Goal: Task Accomplishment & Management: Complete application form

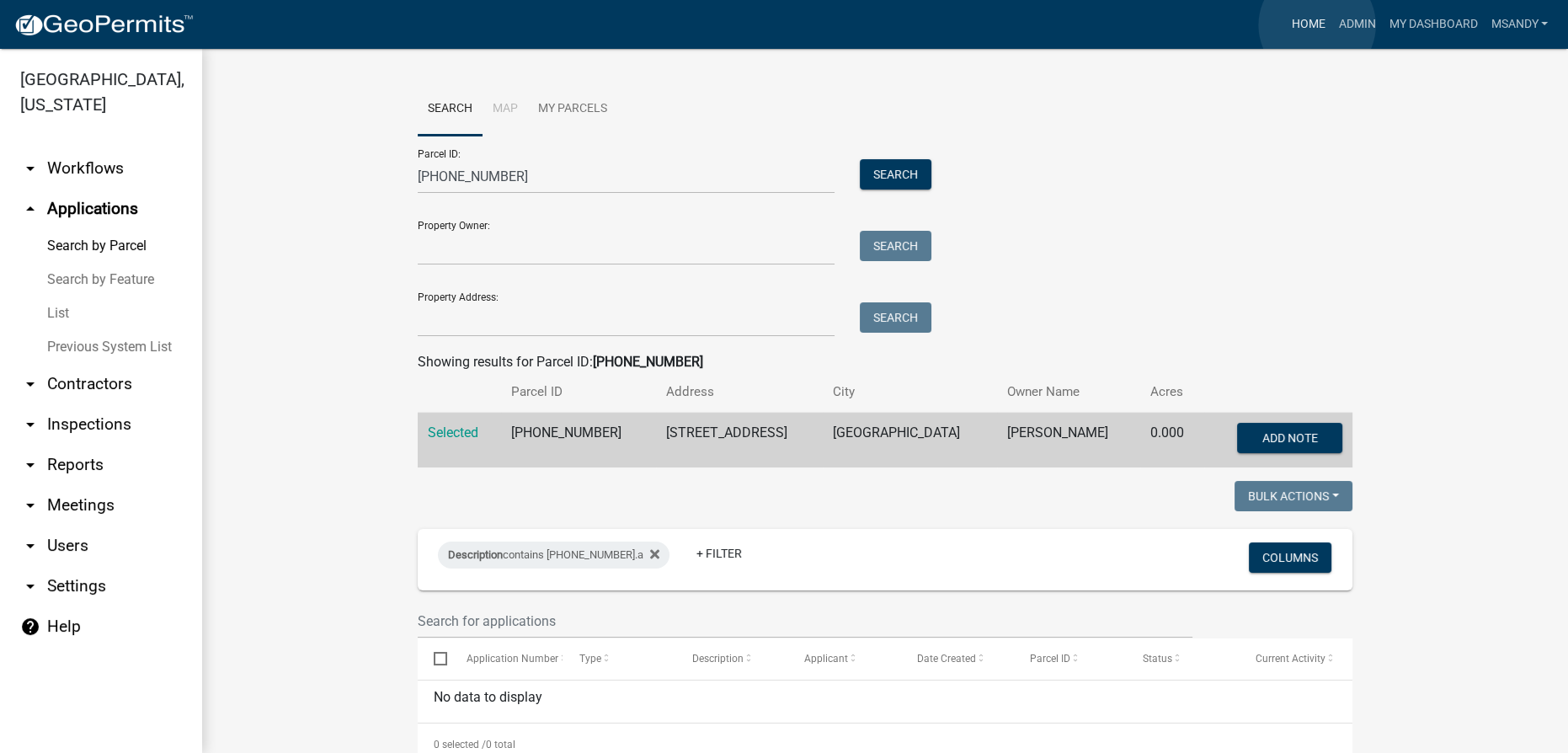
click at [1317, 25] on link "Home" at bounding box center [1307, 24] width 47 height 32
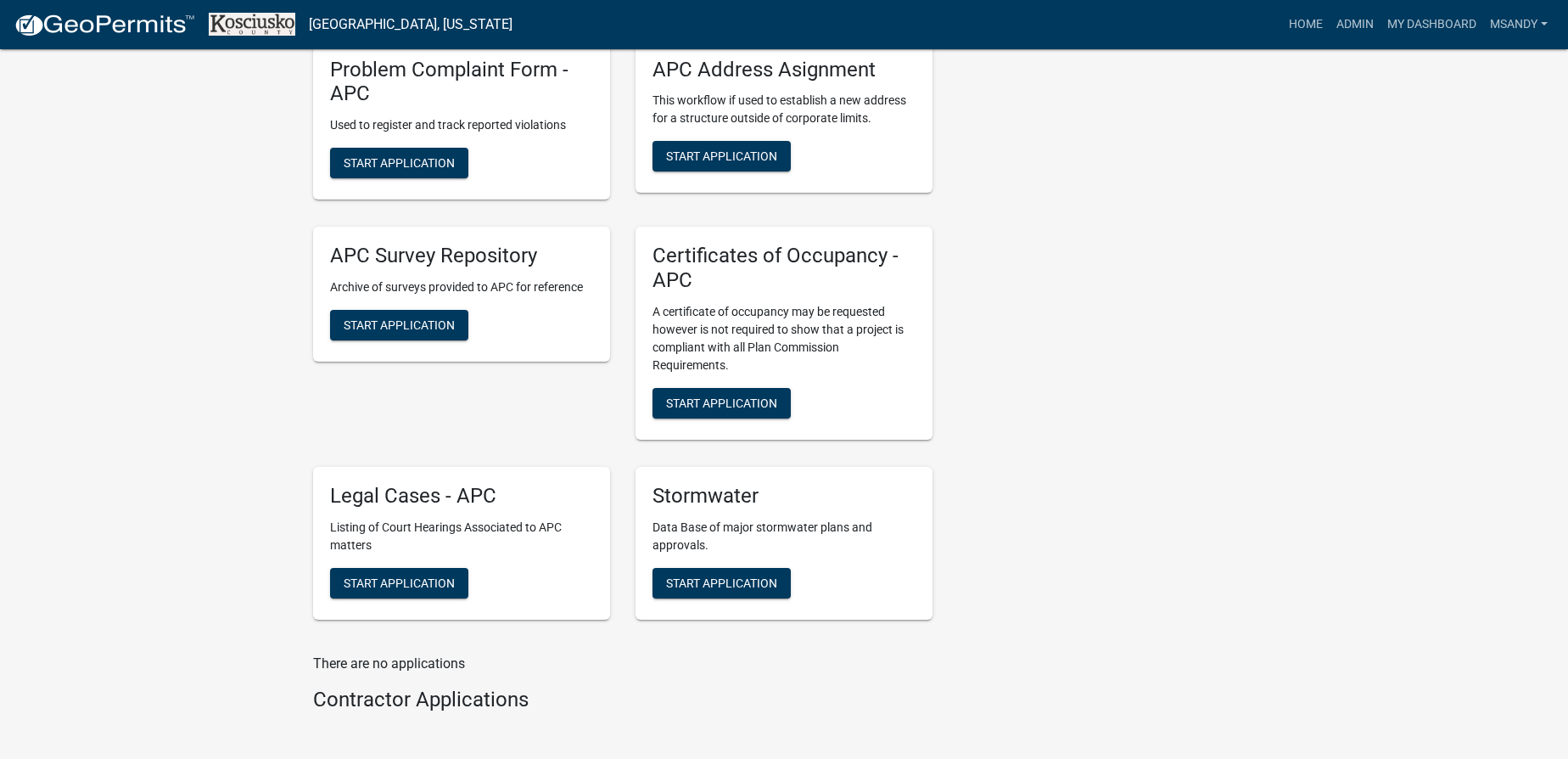
scroll to position [4013, 0]
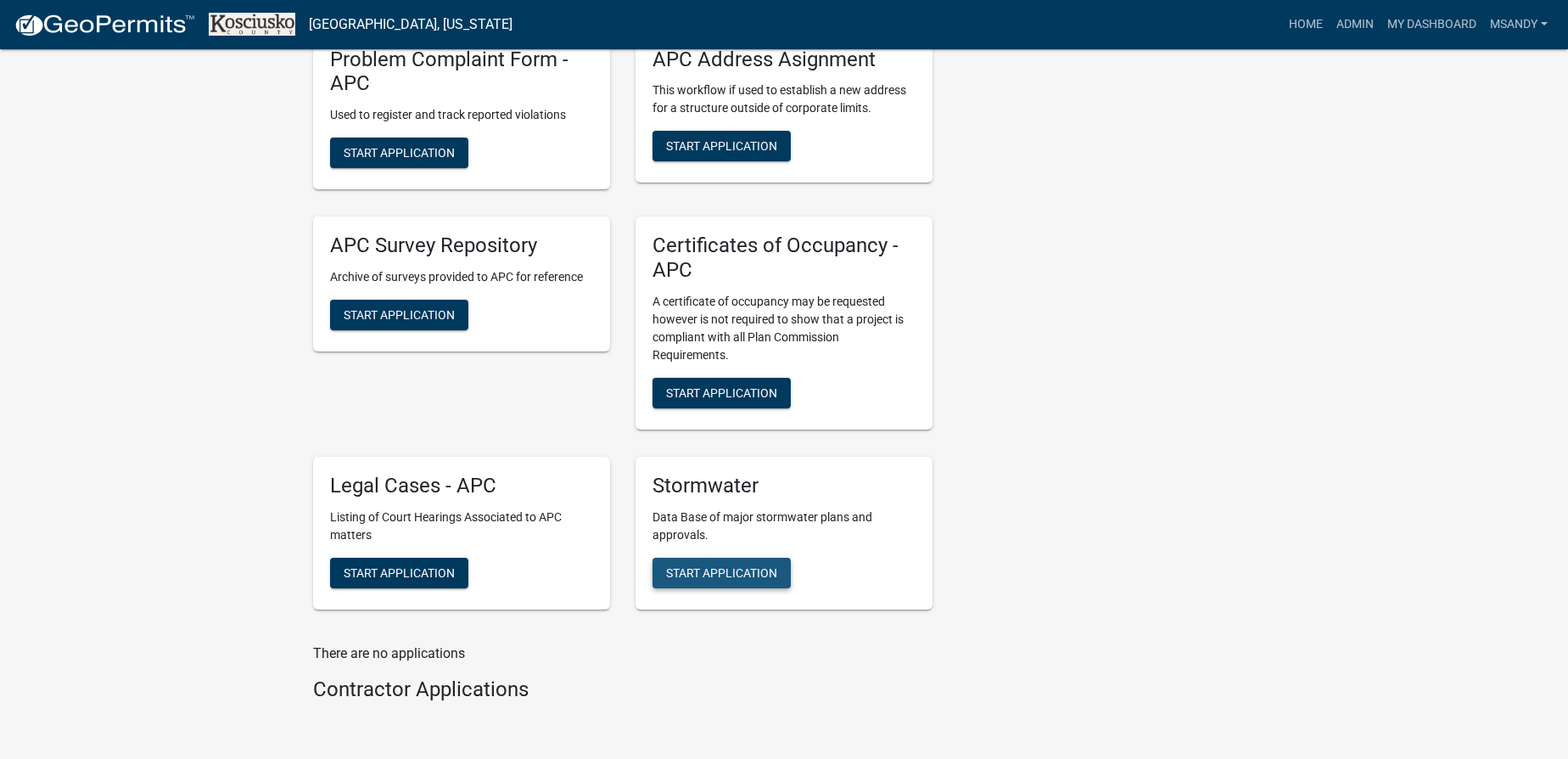
click at [744, 568] on span "Start Application" at bounding box center [722, 573] width 112 height 14
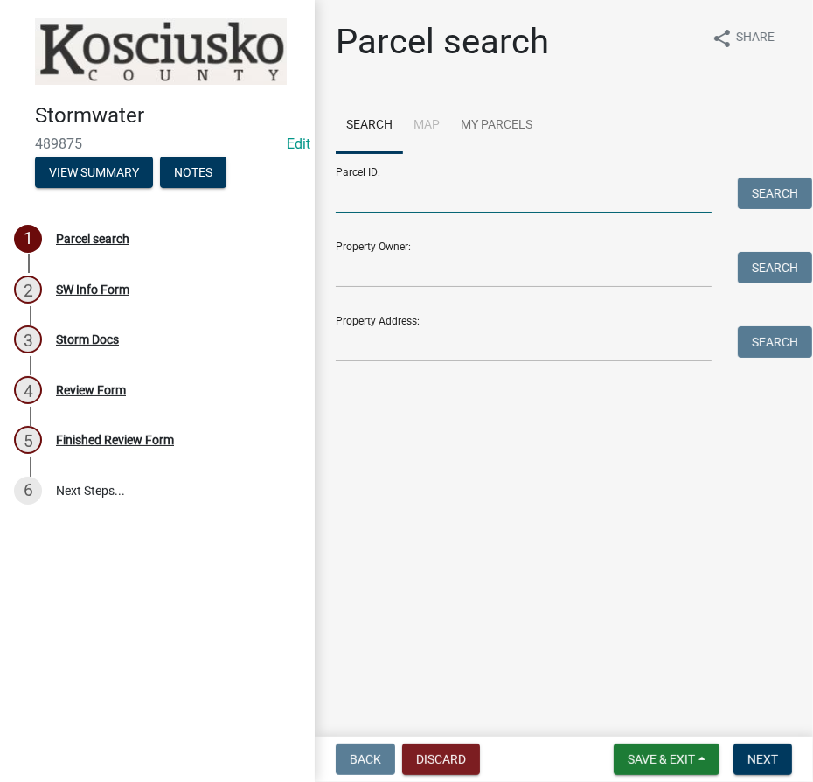
click at [437, 197] on input "Parcel ID:" at bounding box center [524, 196] width 376 height 36
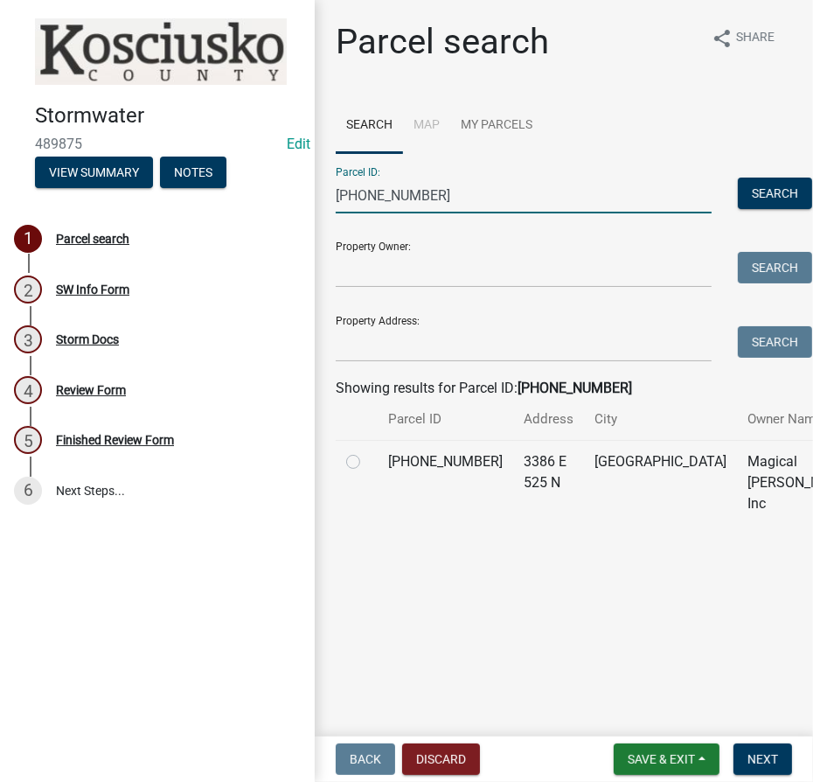
type input "[PHONE_NUMBER]"
click at [367, 451] on label at bounding box center [367, 451] width 0 height 0
click at [367, 463] on input "radio" at bounding box center [372, 456] width 11 height 11
radio input "true"
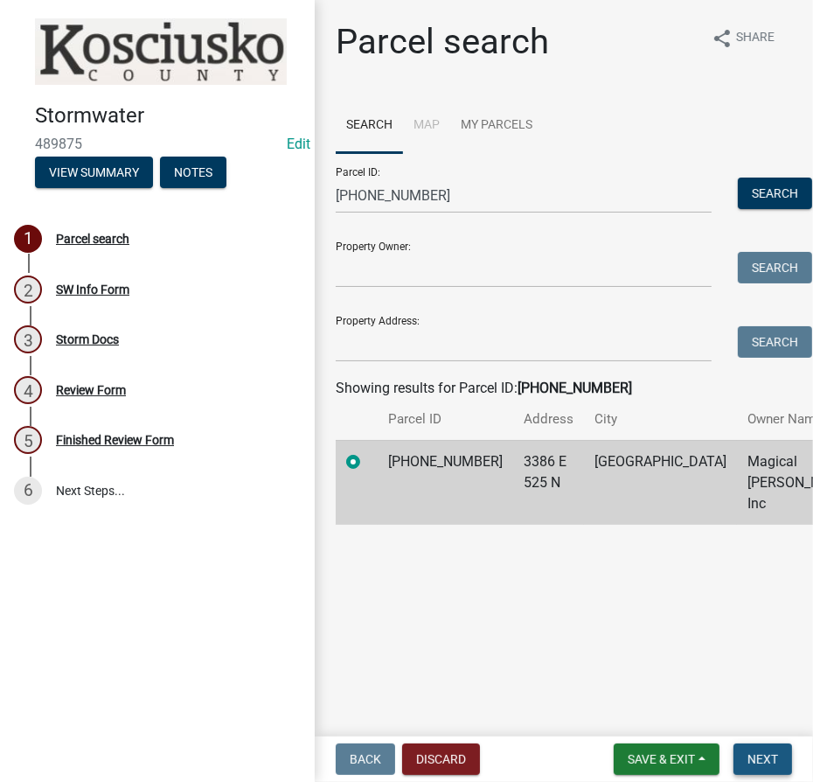
click at [753, 764] on span "Next" at bounding box center [763, 759] width 31 height 14
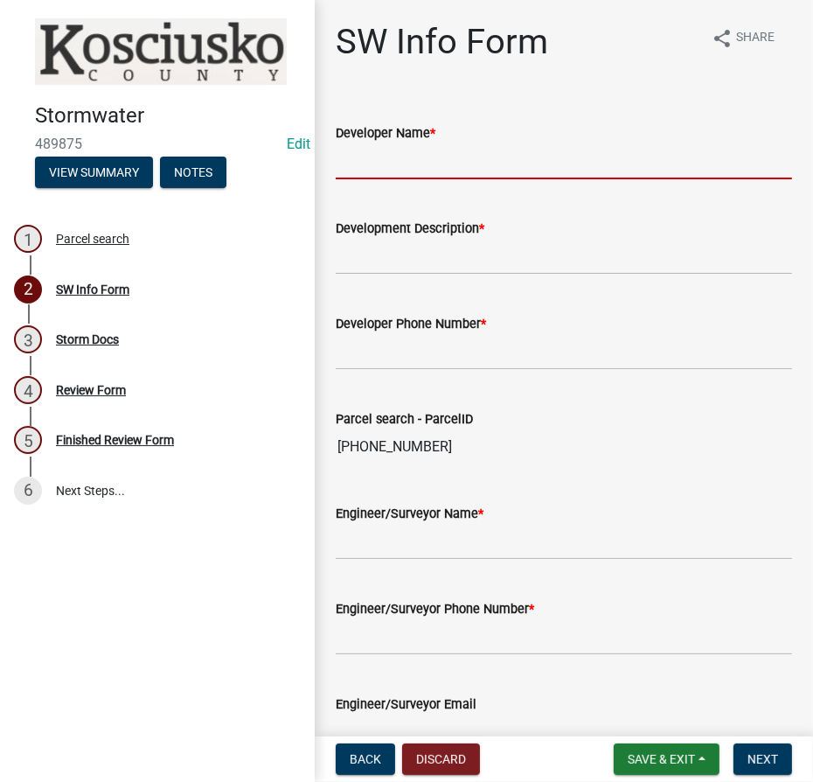
click at [468, 143] on input "Developer Name *" at bounding box center [564, 161] width 457 height 36
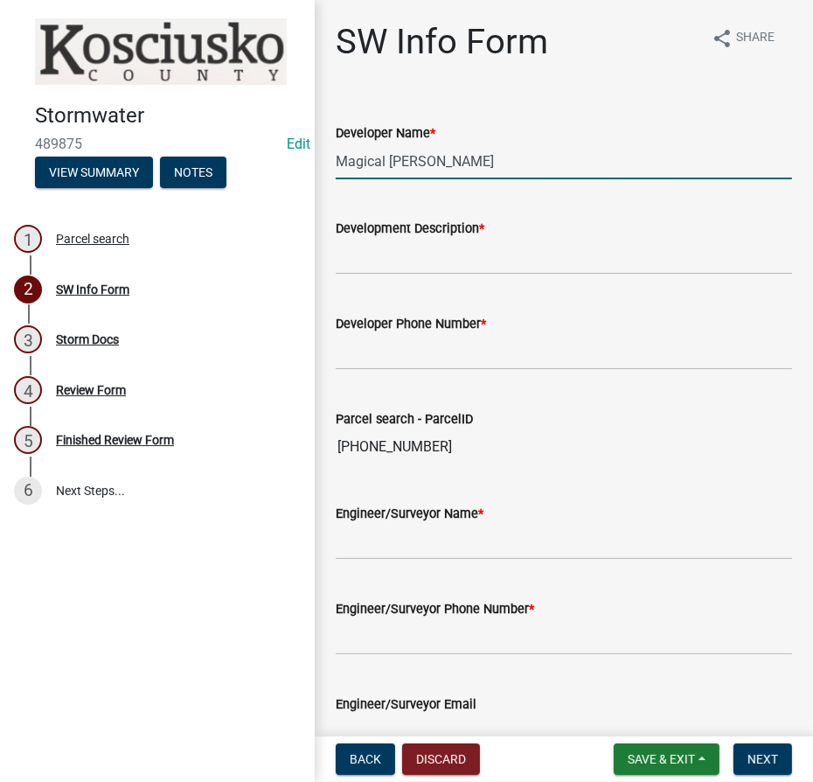
type input "Magical Meadows"
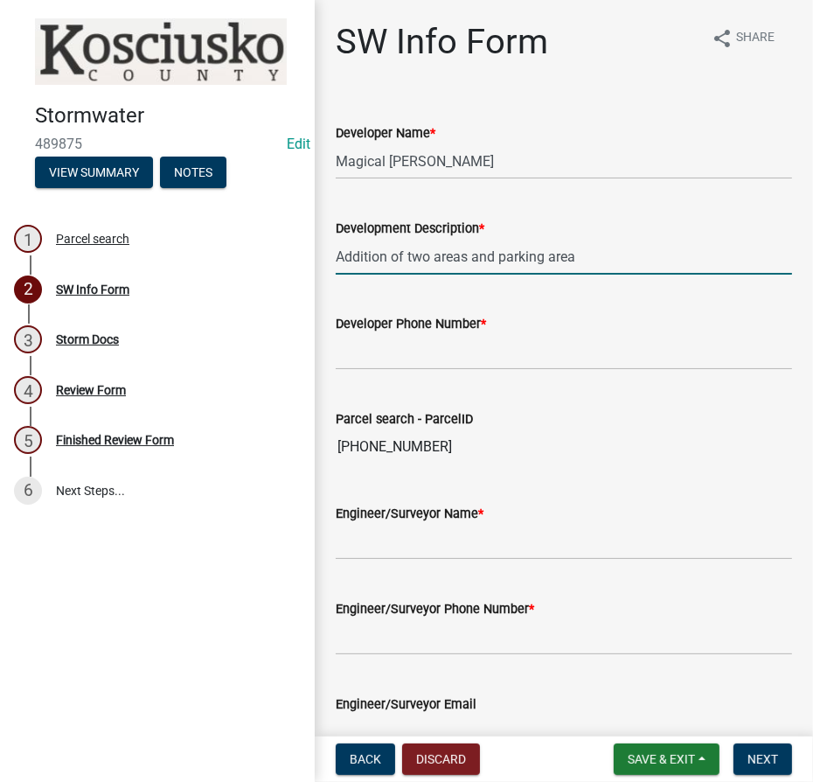
type input "Addition of two areas and parking area"
click at [414, 360] on input "Developer Phone Number *" at bounding box center [564, 352] width 457 height 36
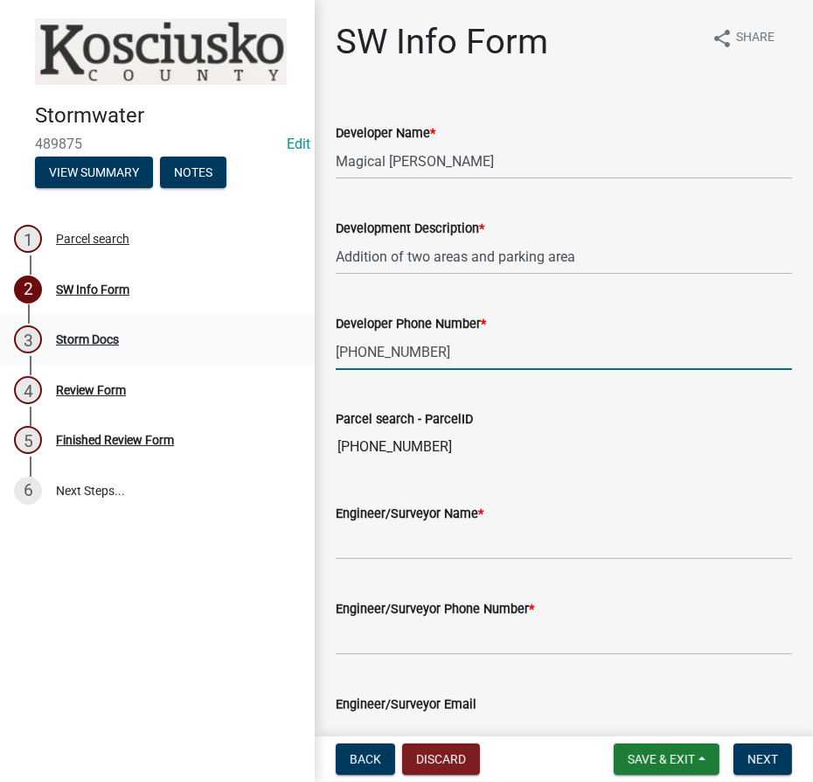
type input "[PHONE_NUMBER]"
click at [461, 536] on input "Engineer/Surveyor Name *" at bounding box center [564, 542] width 457 height 36
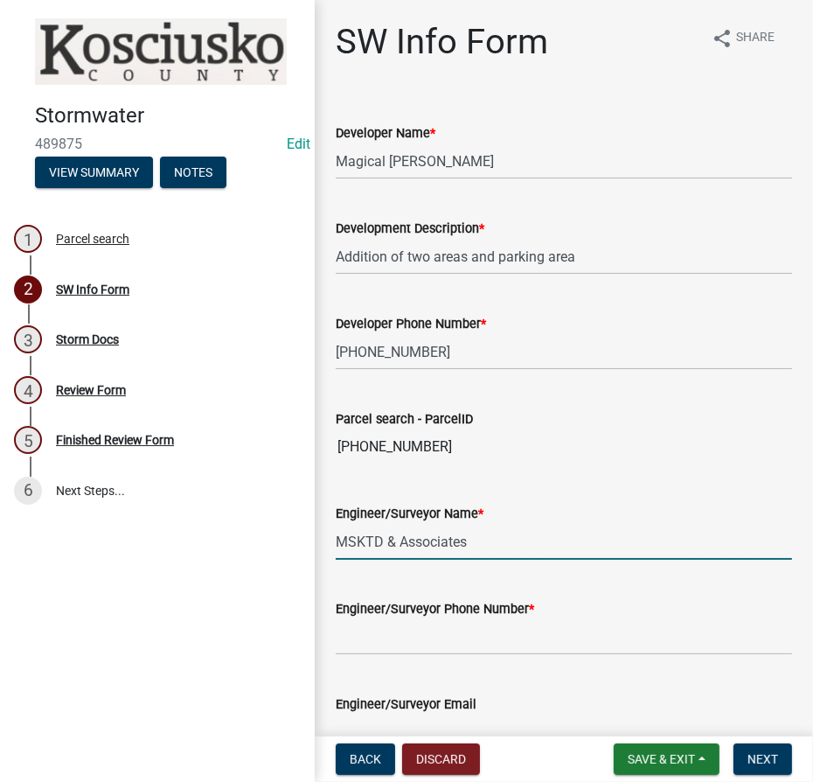
type input "MSKTD & Associates"
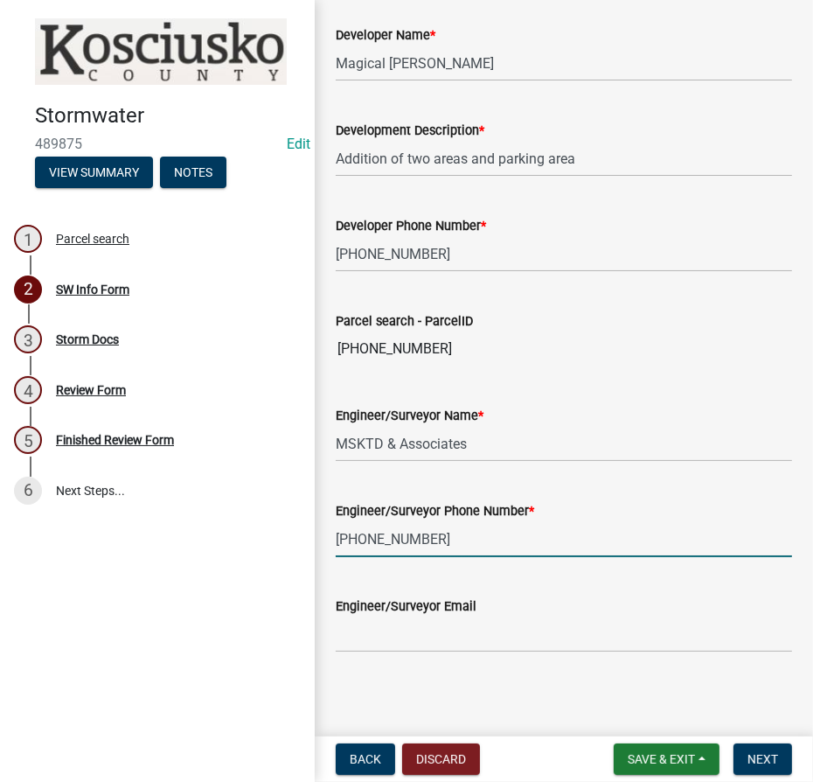
scroll to position [102, 0]
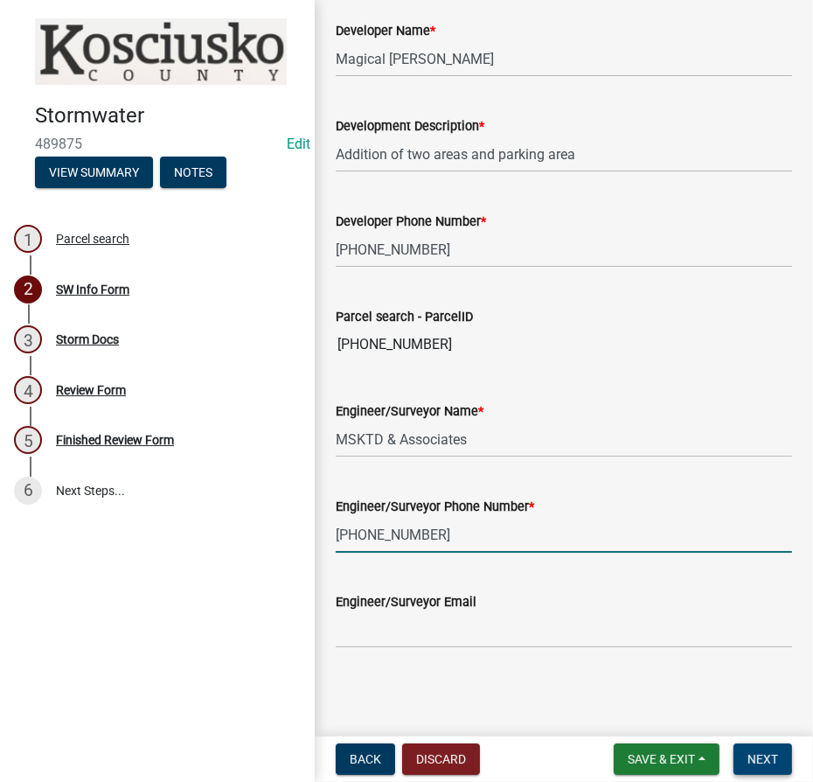
type input "[PHONE_NUMBER]"
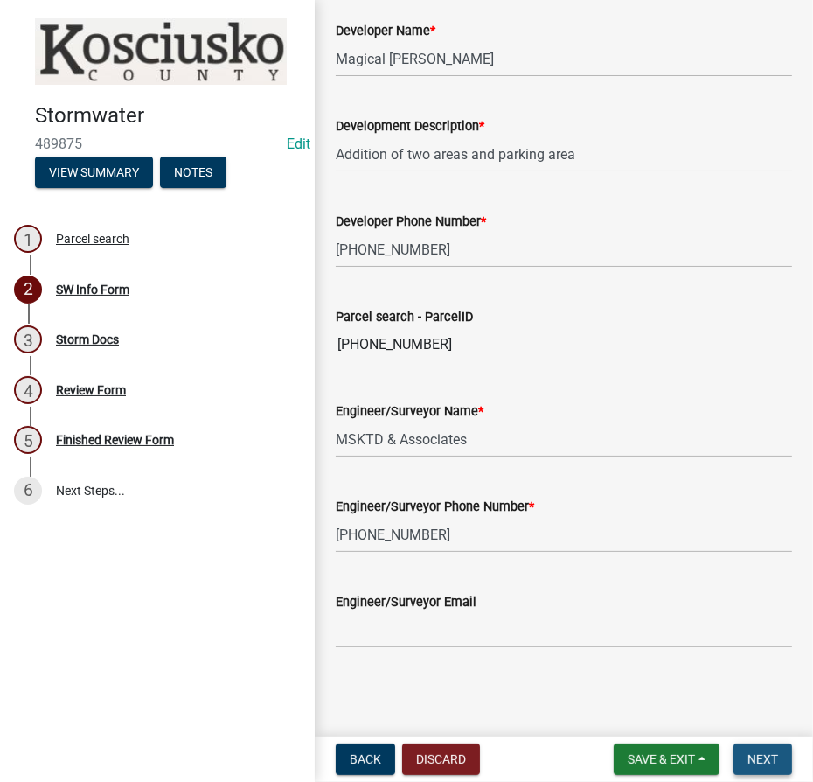
click at [775, 755] on span "Next" at bounding box center [763, 759] width 31 height 14
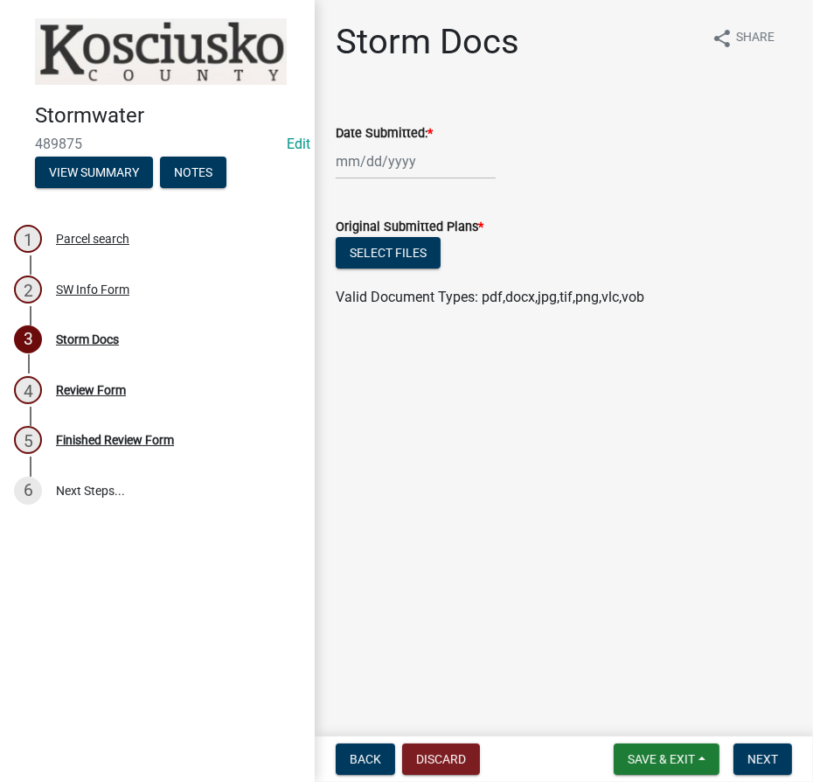
click at [413, 180] on wm-data-entity-input "Date Submitted: *" at bounding box center [564, 146] width 457 height 97
click at [402, 165] on div at bounding box center [416, 161] width 160 height 36
select select "10"
select select "2025"
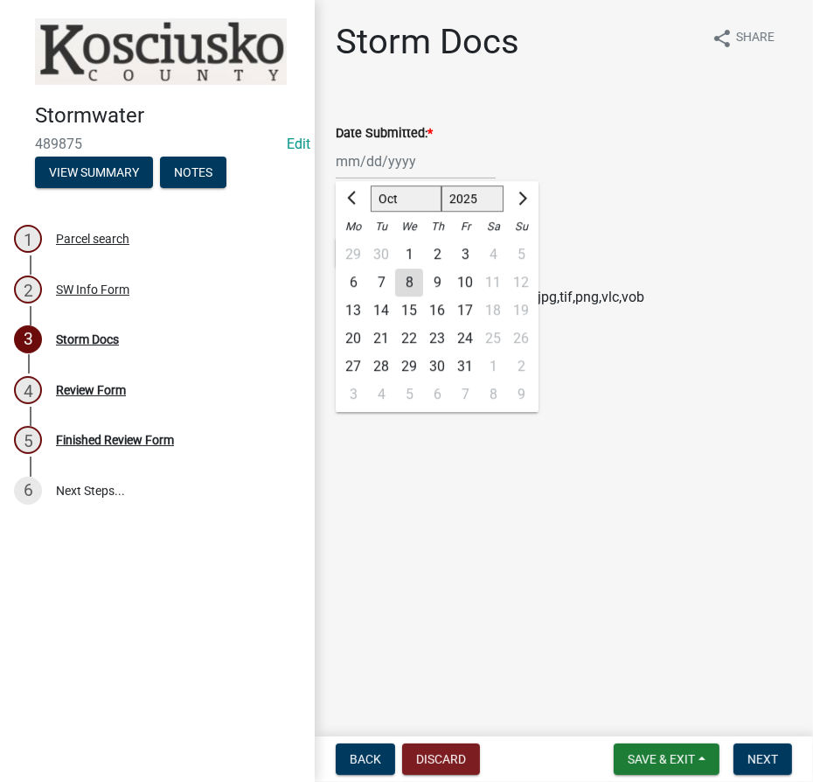
click at [412, 278] on div "8" at bounding box center [409, 283] width 28 height 28
type input "[DATE]"
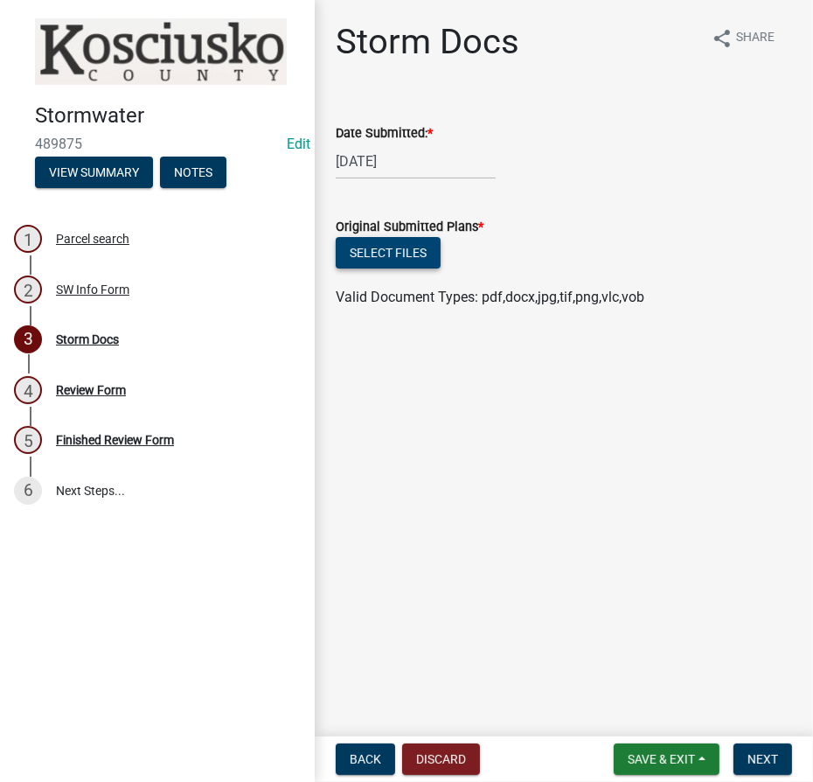
click at [396, 255] on button "Select files" at bounding box center [388, 252] width 105 height 31
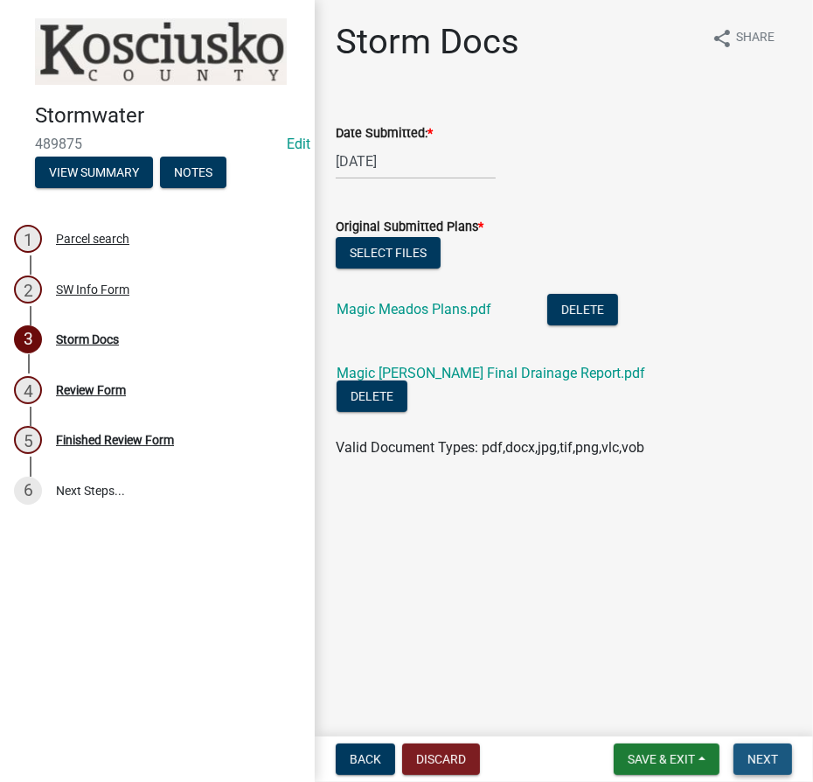
click at [756, 764] on span "Next" at bounding box center [763, 759] width 31 height 14
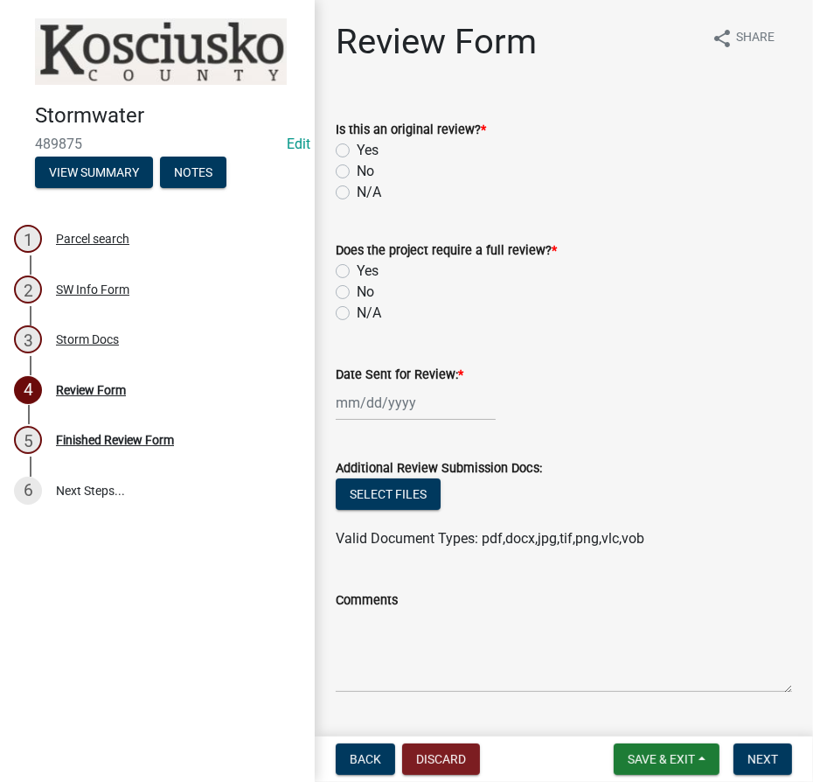
click at [357, 143] on label "Yes" at bounding box center [368, 150] width 22 height 21
click at [357, 143] on input "Yes" at bounding box center [362, 145] width 11 height 11
radio input "true"
click at [357, 270] on label "Yes" at bounding box center [368, 271] width 22 height 21
click at [357, 270] on input "Yes" at bounding box center [362, 266] width 11 height 11
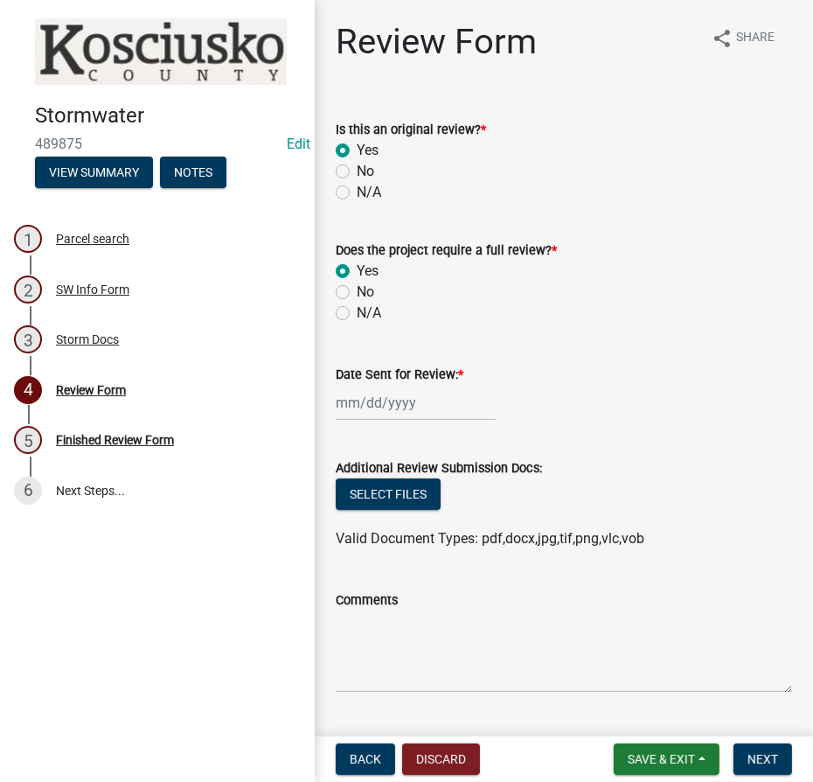
radio input "true"
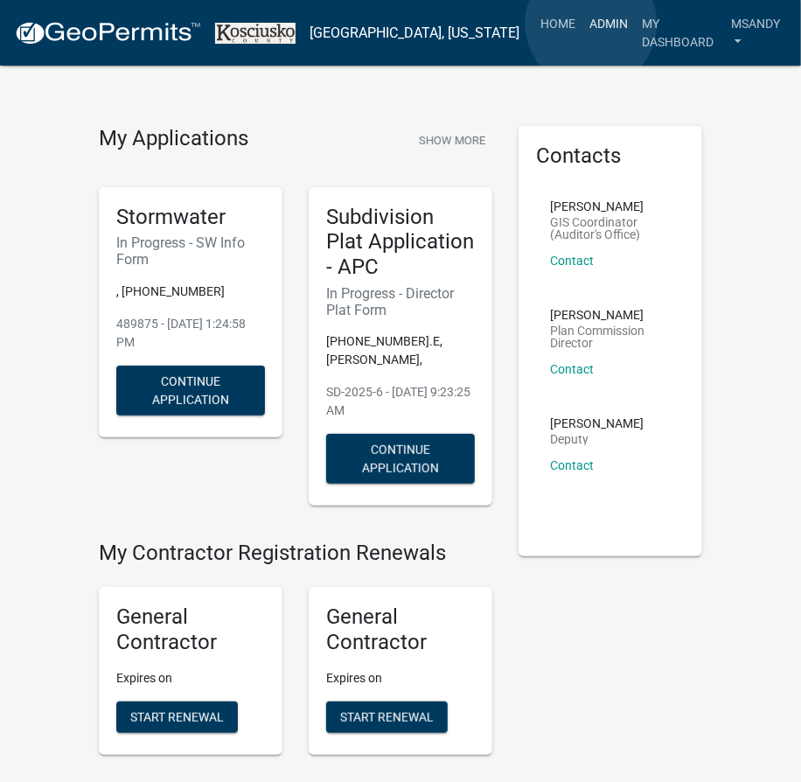
click at [591, 24] on link "Admin" at bounding box center [609, 23] width 52 height 33
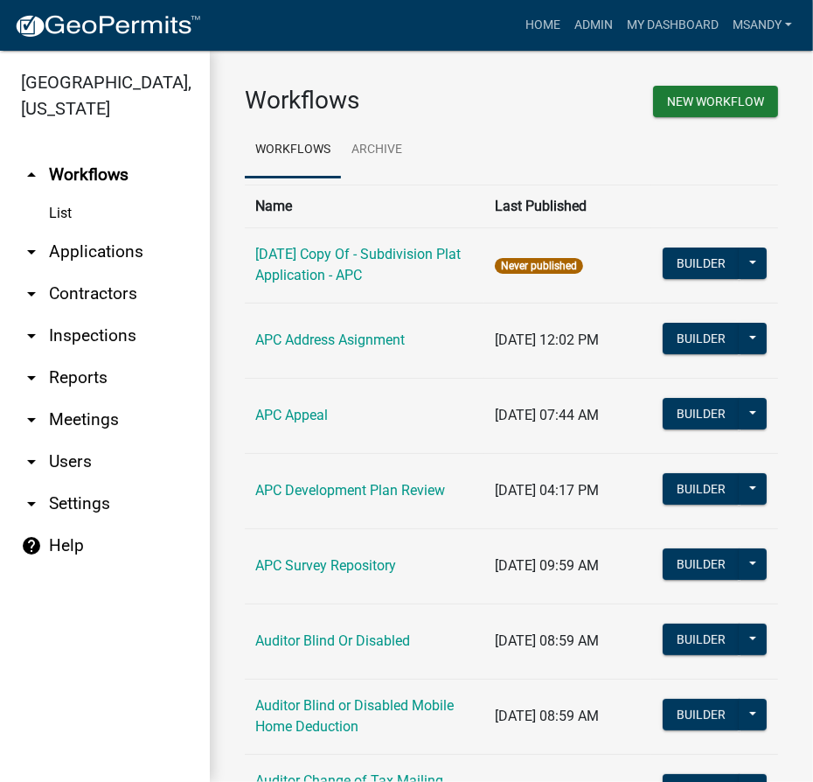
click at [94, 243] on link "arrow_drop_down Applications" at bounding box center [105, 252] width 210 height 42
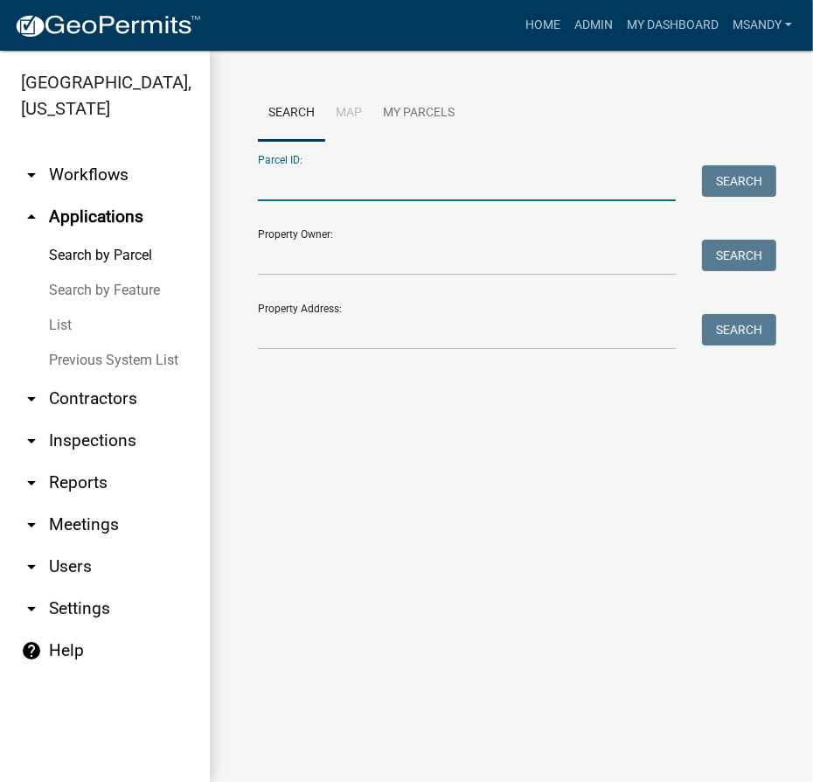
click at [432, 185] on input "Parcel ID:" at bounding box center [467, 183] width 418 height 36
paste input "[PHONE_NUMBER]"
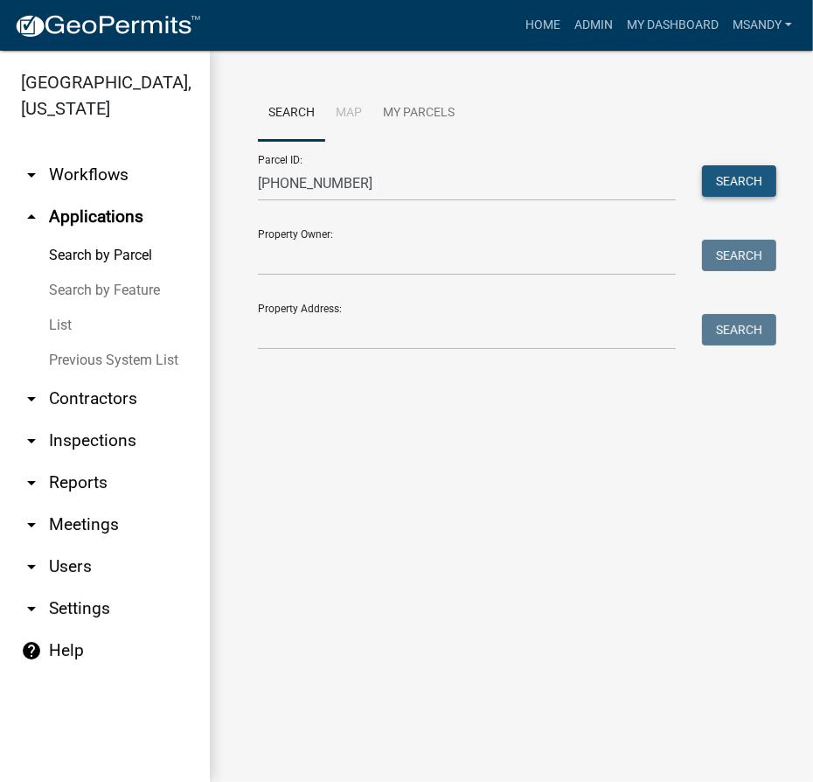
click at [741, 178] on button "Search" at bounding box center [739, 180] width 74 height 31
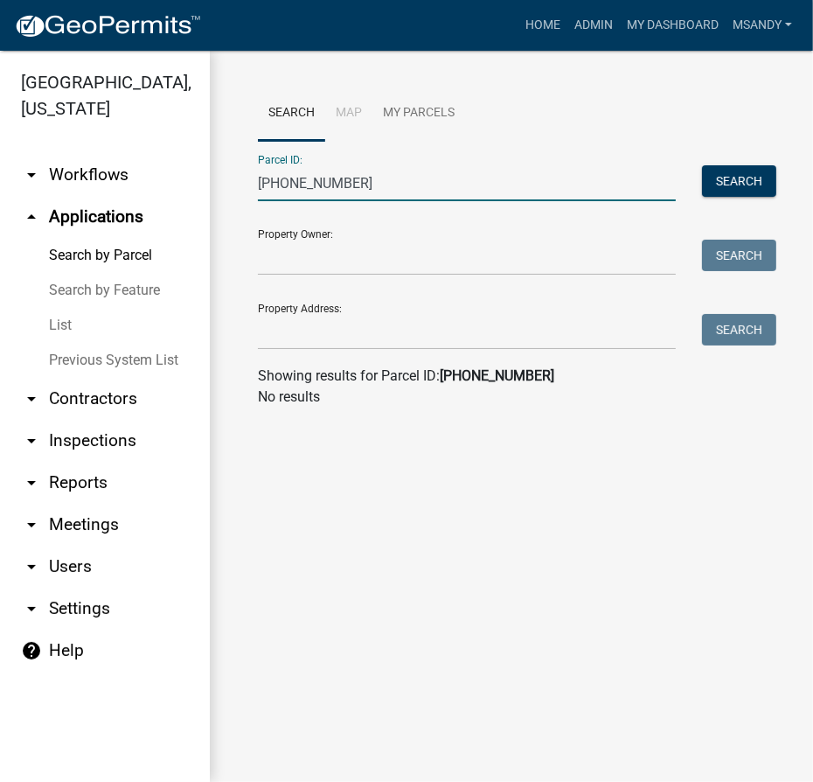
drag, startPoint x: 287, startPoint y: 186, endPoint x: -1, endPoint y: 178, distance: 287.9
click at [0, 178] on html "Internet Explorer does NOT work with GeoPermits. Get a new browser for more sec…" at bounding box center [406, 391] width 813 height 782
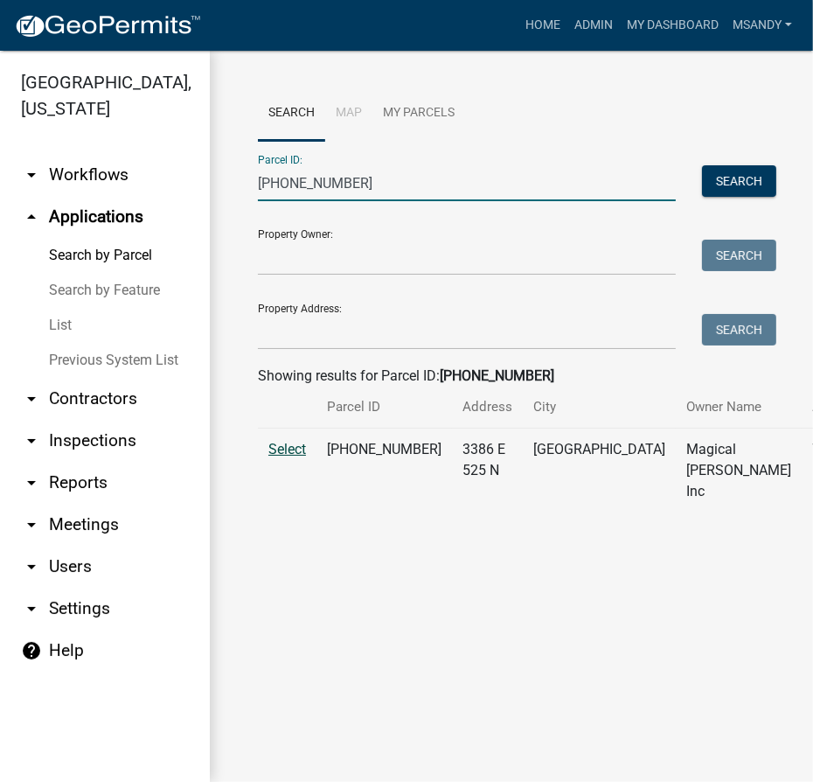
type input "[PHONE_NUMBER]"
click at [294, 457] on span "Select" at bounding box center [288, 449] width 38 height 17
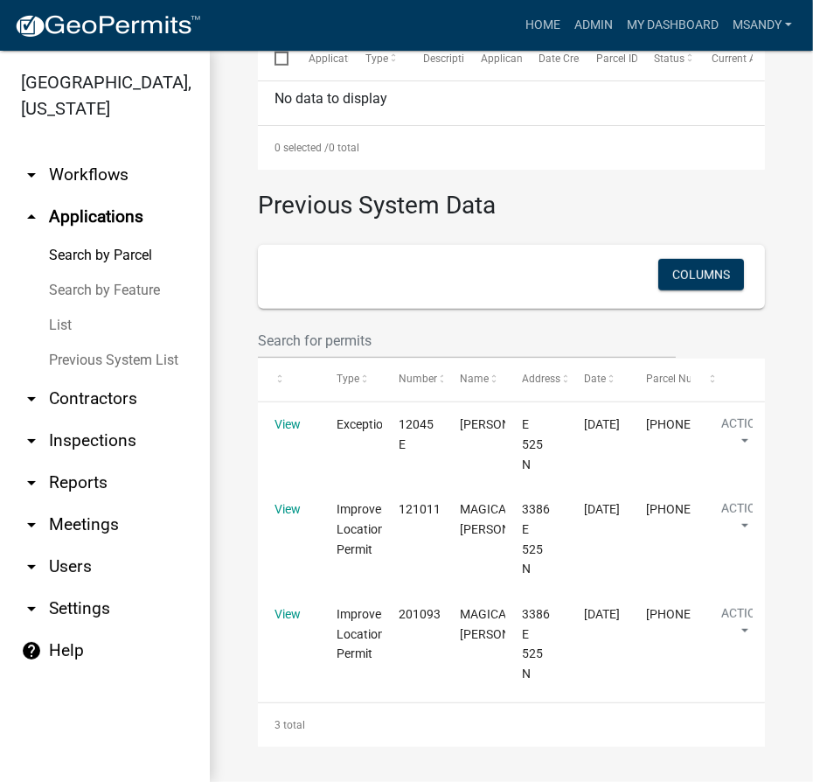
scroll to position [686, 0]
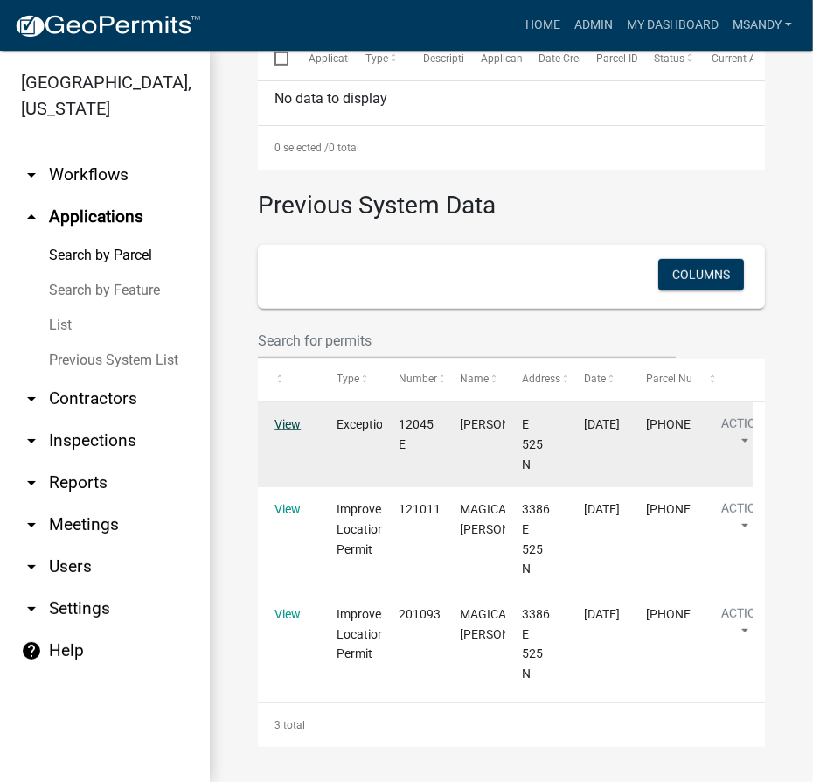
click at [282, 419] on link "View" at bounding box center [288, 424] width 26 height 14
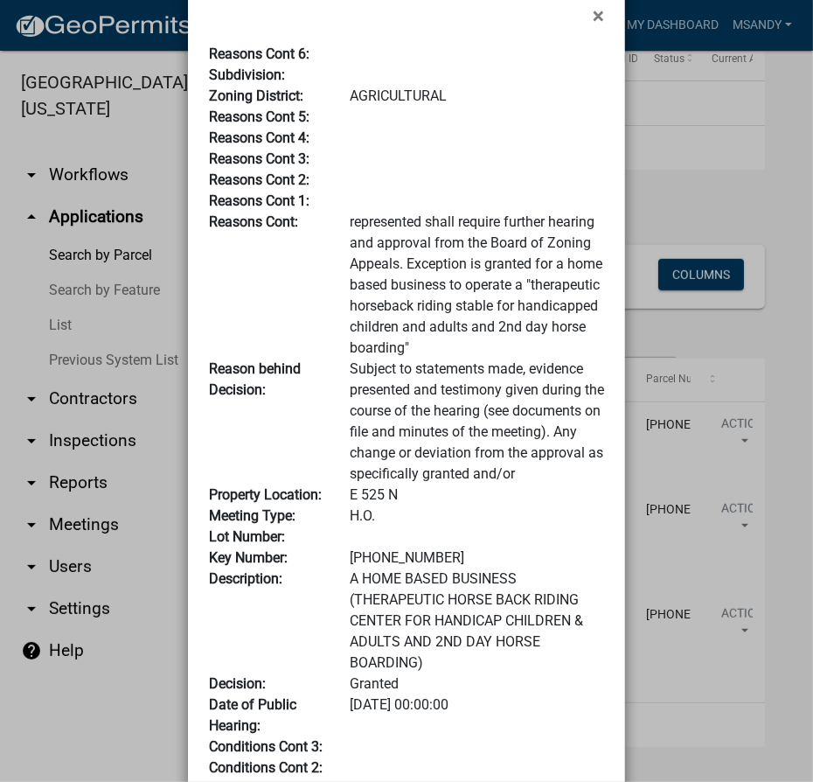
scroll to position [0, 0]
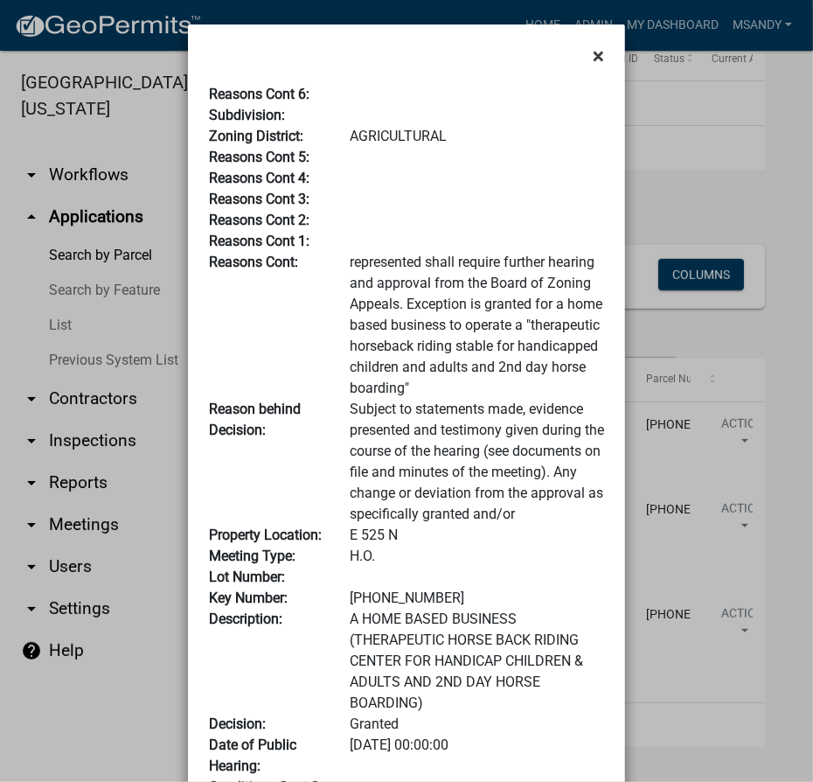
click at [597, 46] on span "×" at bounding box center [598, 56] width 11 height 24
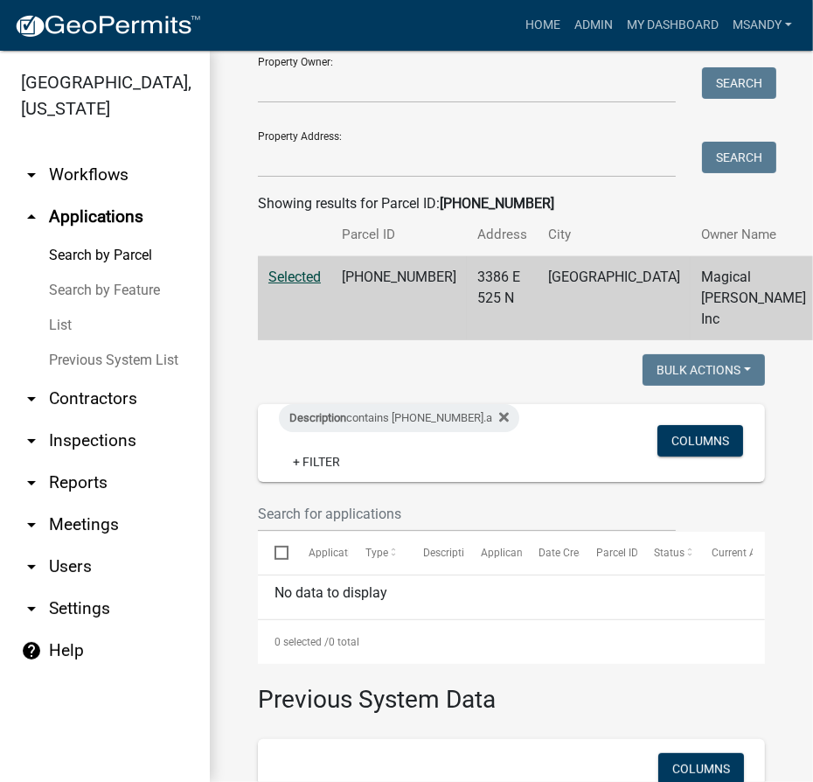
scroll to position [49, 0]
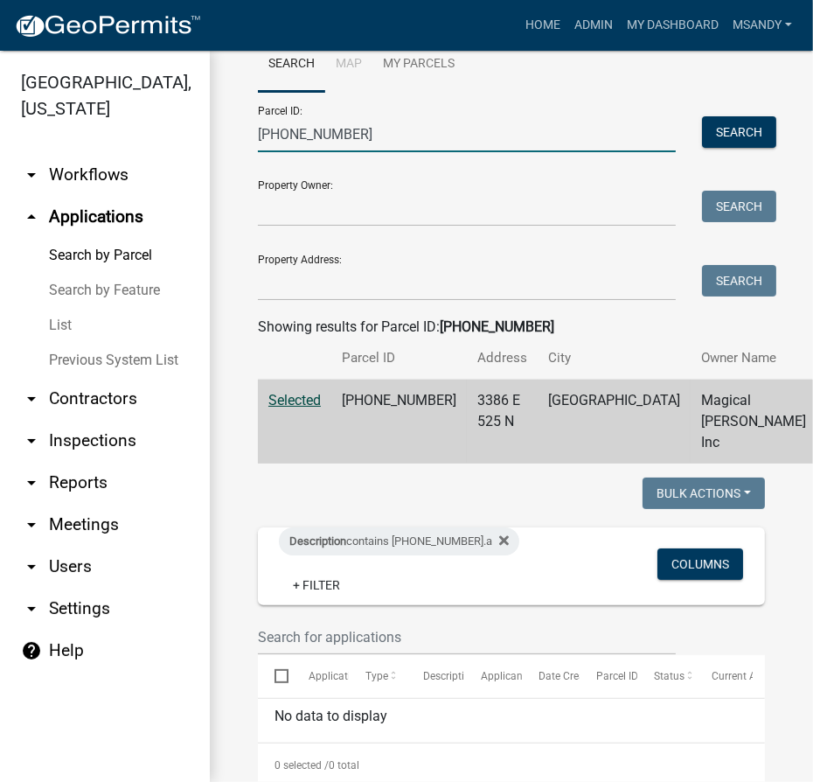
click at [392, 128] on input "[PHONE_NUMBER]" at bounding box center [467, 134] width 418 height 36
drag, startPoint x: 388, startPoint y: 127, endPoint x: 135, endPoint y: 155, distance: 255.2
click at [135, 155] on div "[GEOGRAPHIC_DATA], [US_STATE] arrow_drop_down Workflows List arrow_drop_up Appl…" at bounding box center [406, 416] width 813 height 731
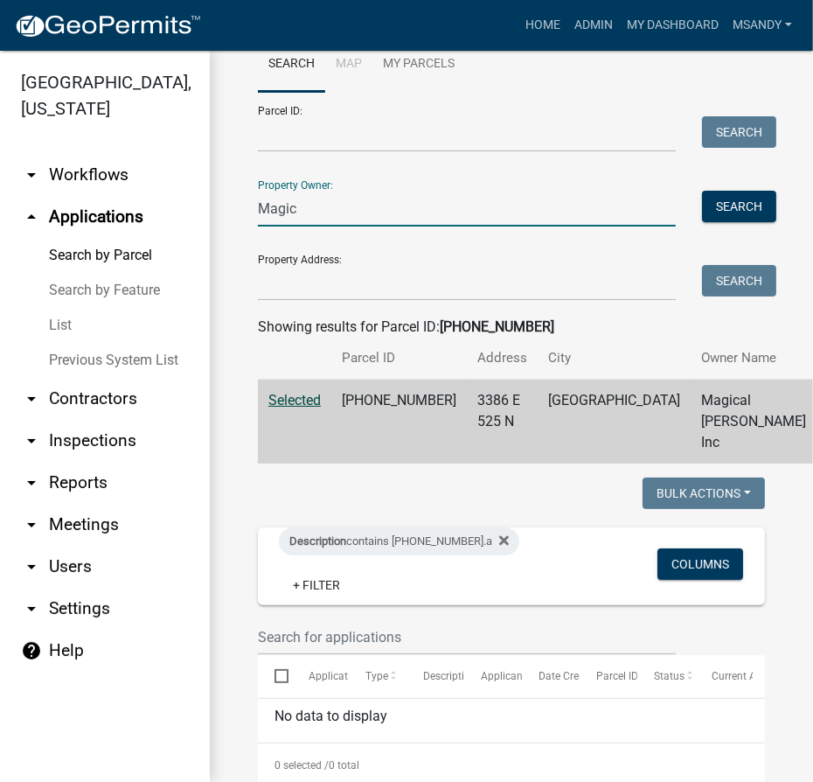
scroll to position [0, 0]
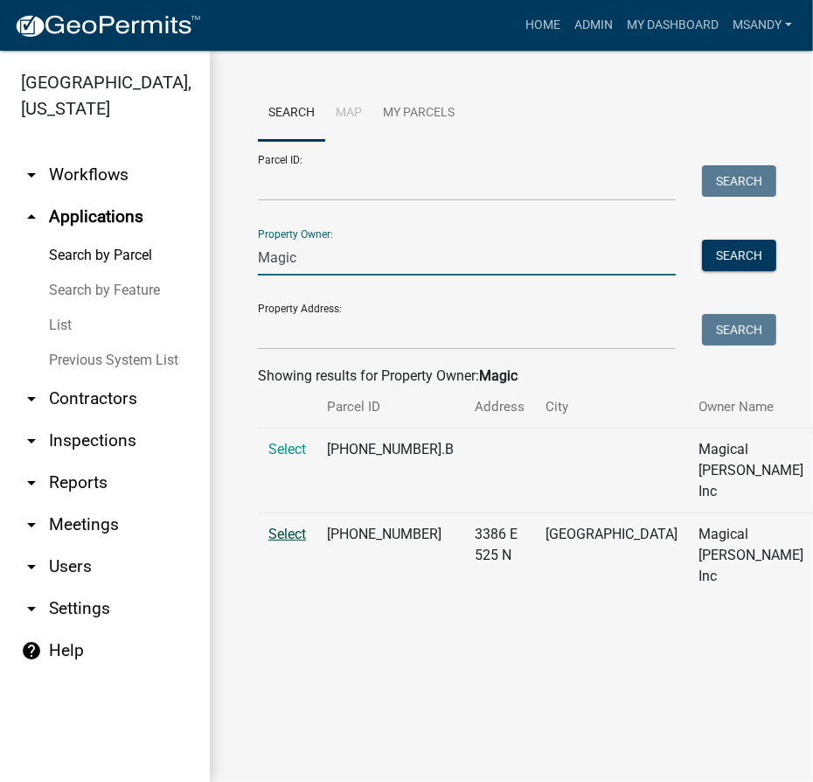
type input "Magic"
click at [294, 542] on span "Select" at bounding box center [288, 534] width 38 height 17
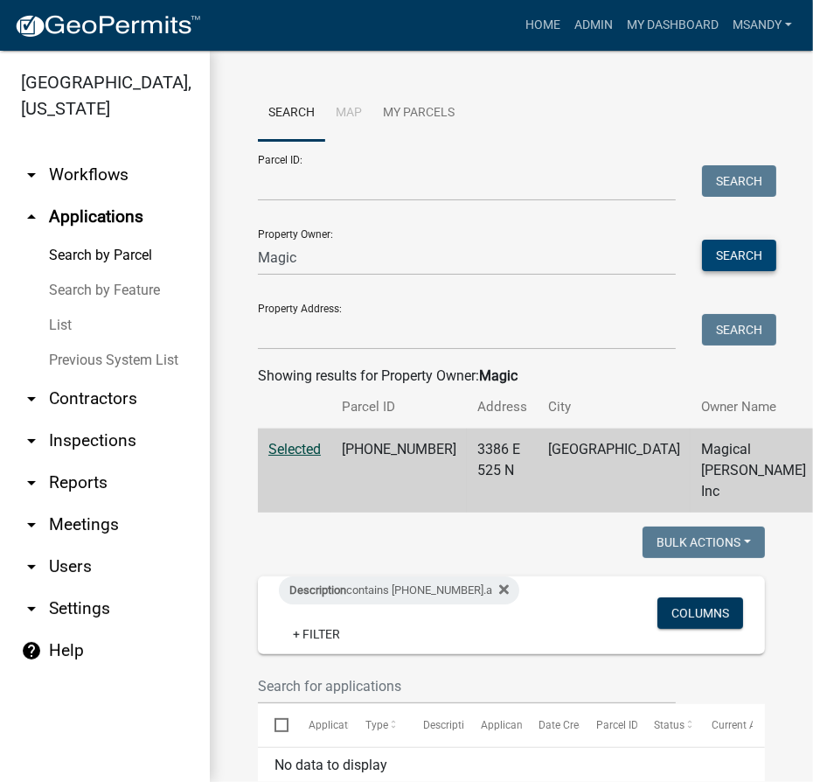
click at [726, 252] on button "Search" at bounding box center [739, 255] width 74 height 31
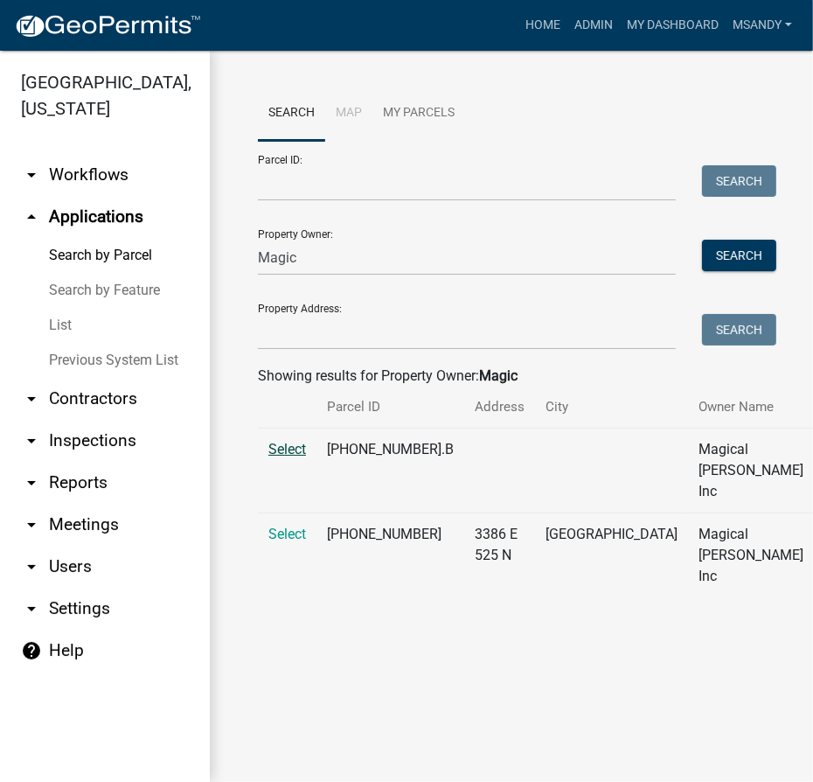
click at [290, 457] on span "Select" at bounding box center [288, 449] width 38 height 17
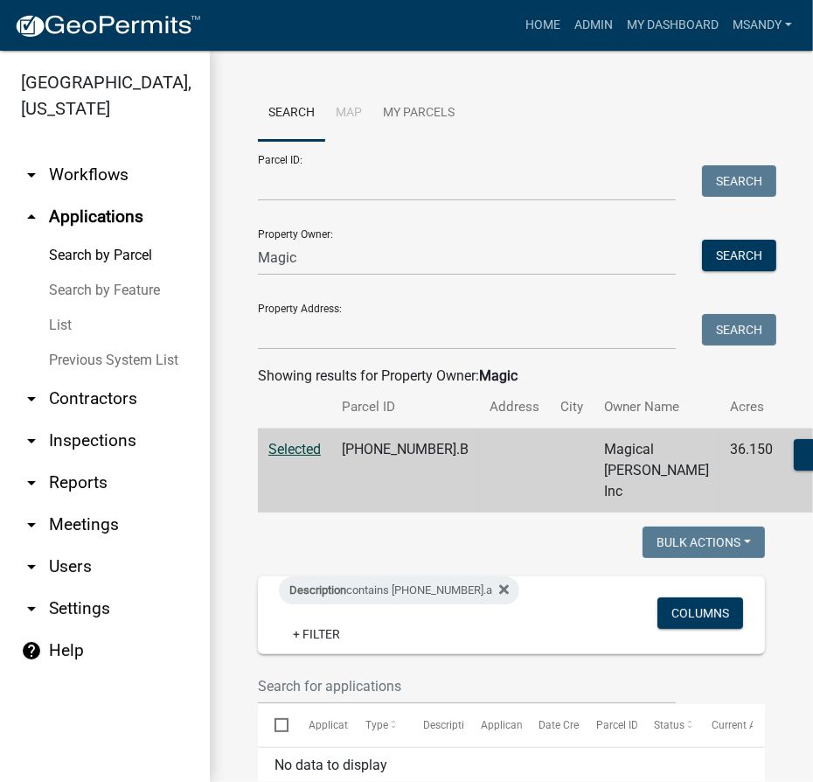
click at [58, 328] on link "List" at bounding box center [105, 325] width 210 height 35
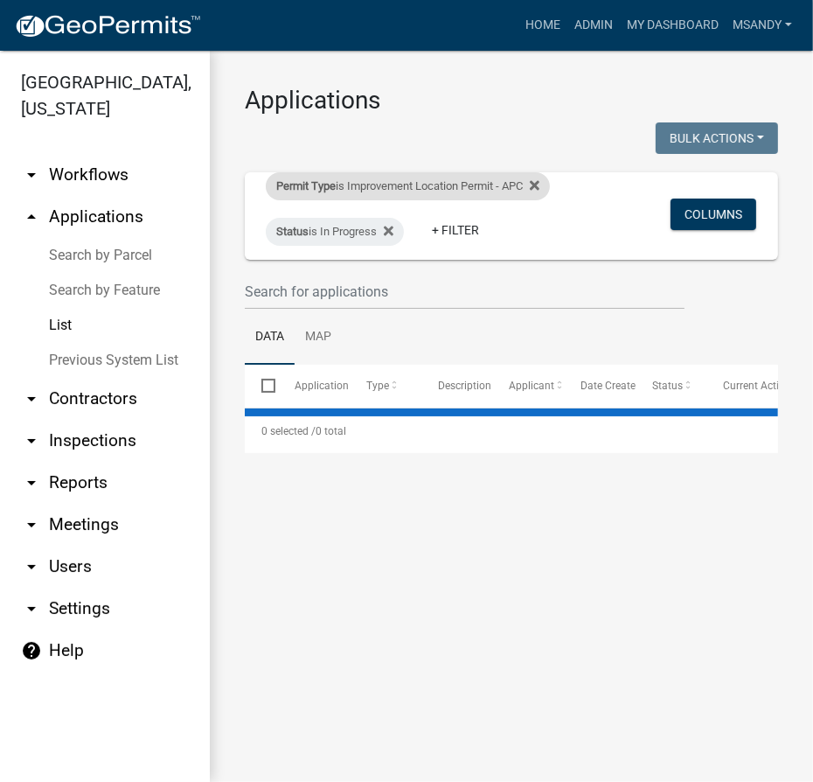
select select "3: 100"
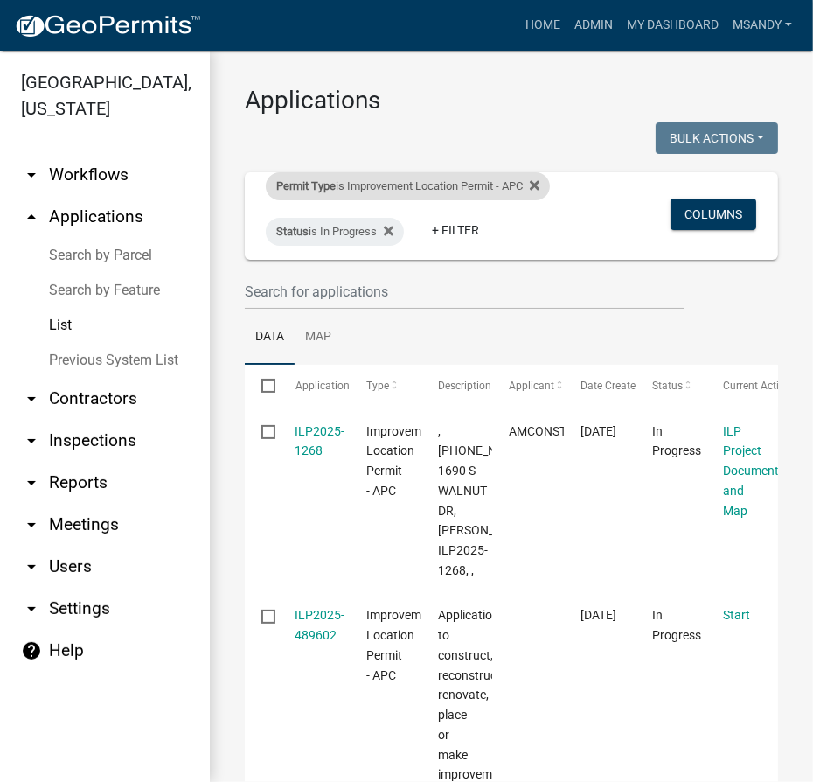
click at [435, 185] on div "Permit Type is Improvement Location Permit - APC" at bounding box center [408, 186] width 284 height 28
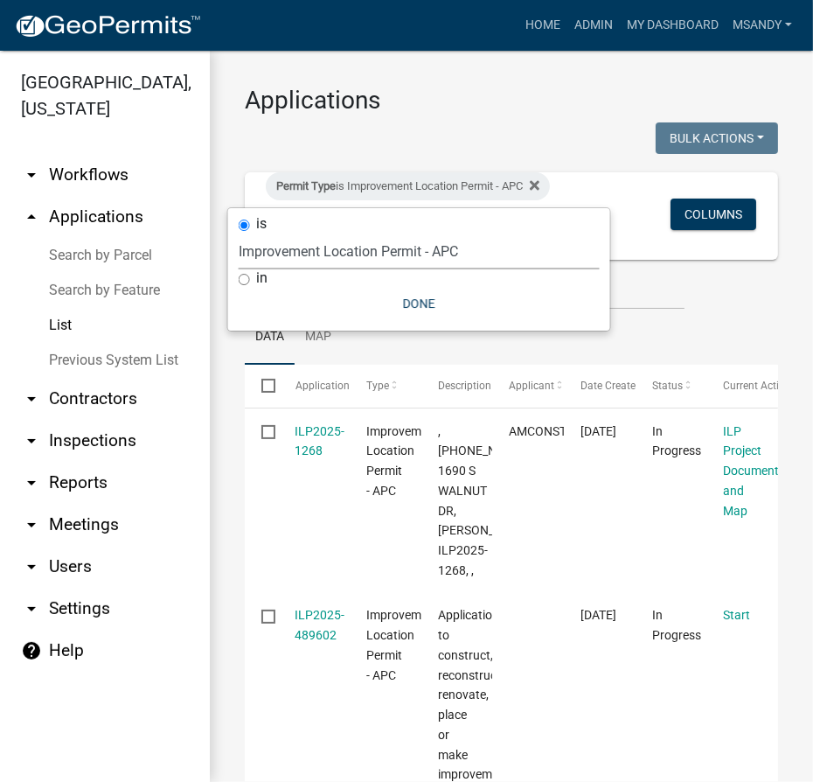
click at [372, 255] on select "Select an option [DATE] Copy Of - Subdivision Plat Application - APC APC Addres…" at bounding box center [419, 252] width 361 height 36
select select "470c1cb8-d267-46dc-844e-15aacc1b6a8e"
click at [239, 234] on select "Select an option [DATE] Copy Of - Subdivision Plat Application - APC APC Addres…" at bounding box center [419, 252] width 361 height 36
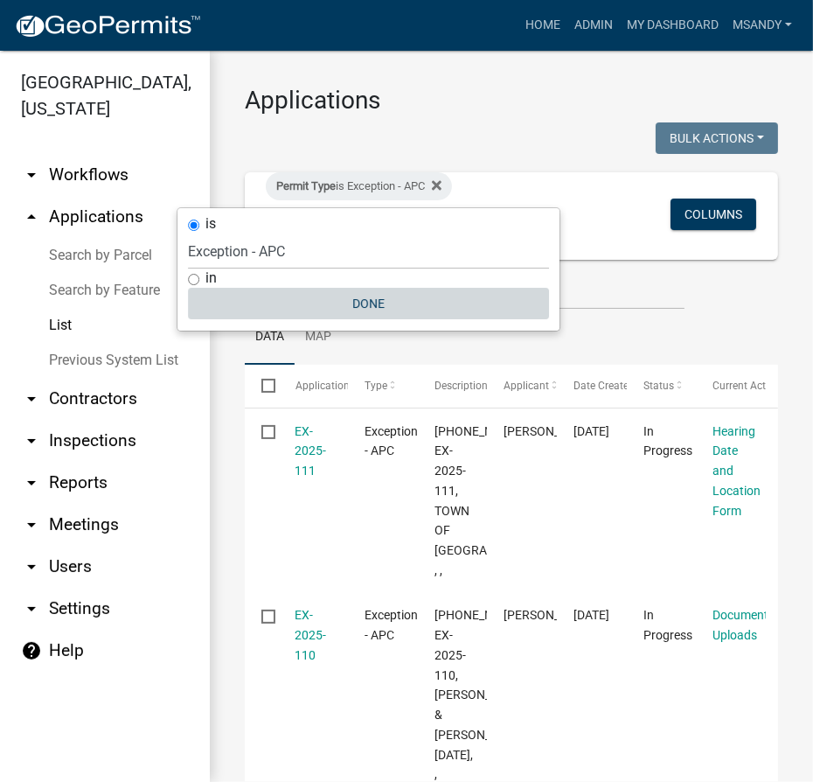
click at [356, 300] on button "Done" at bounding box center [368, 303] width 361 height 31
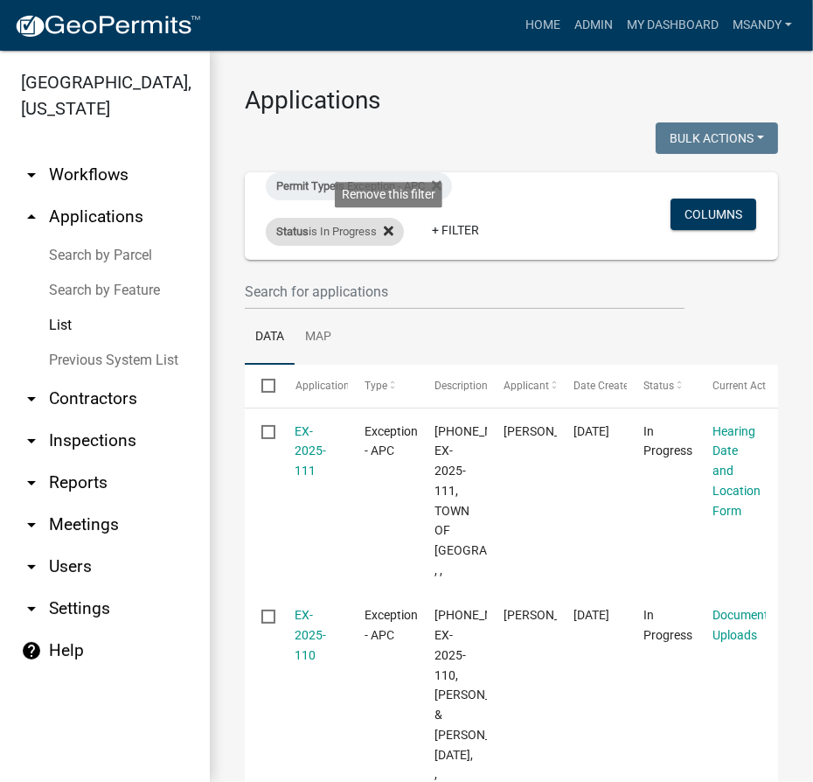
click at [389, 232] on icon at bounding box center [389, 232] width 10 height 10
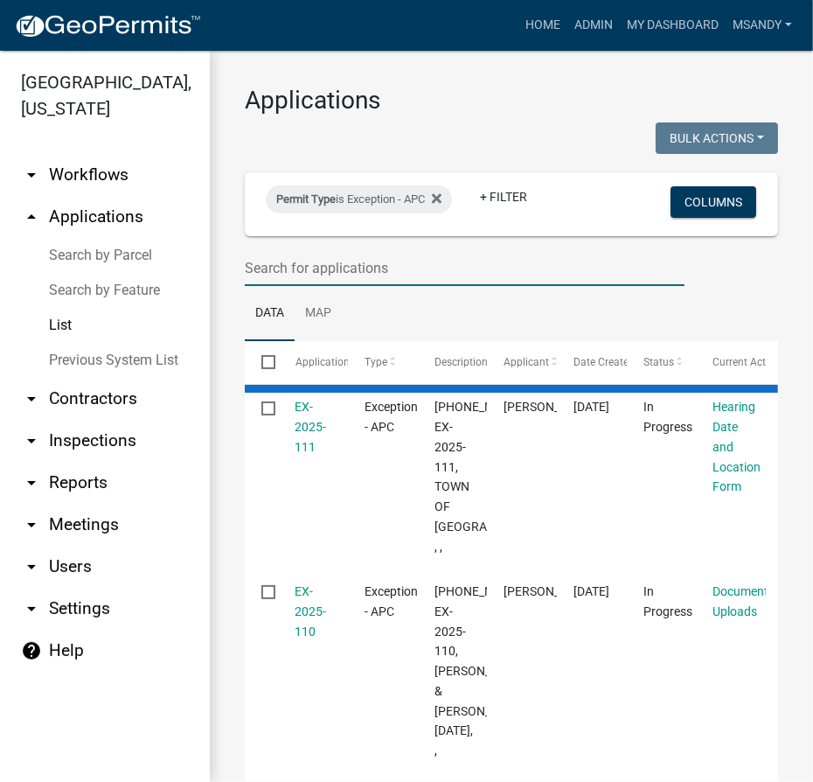
click at [386, 269] on input "text" at bounding box center [465, 268] width 440 height 36
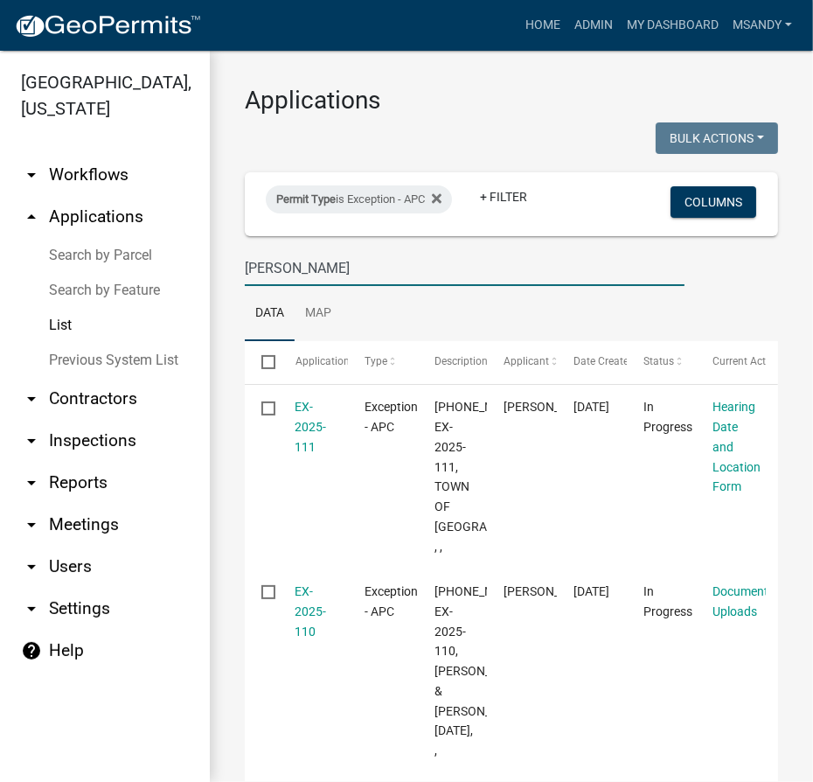
type input "[PERSON_NAME]"
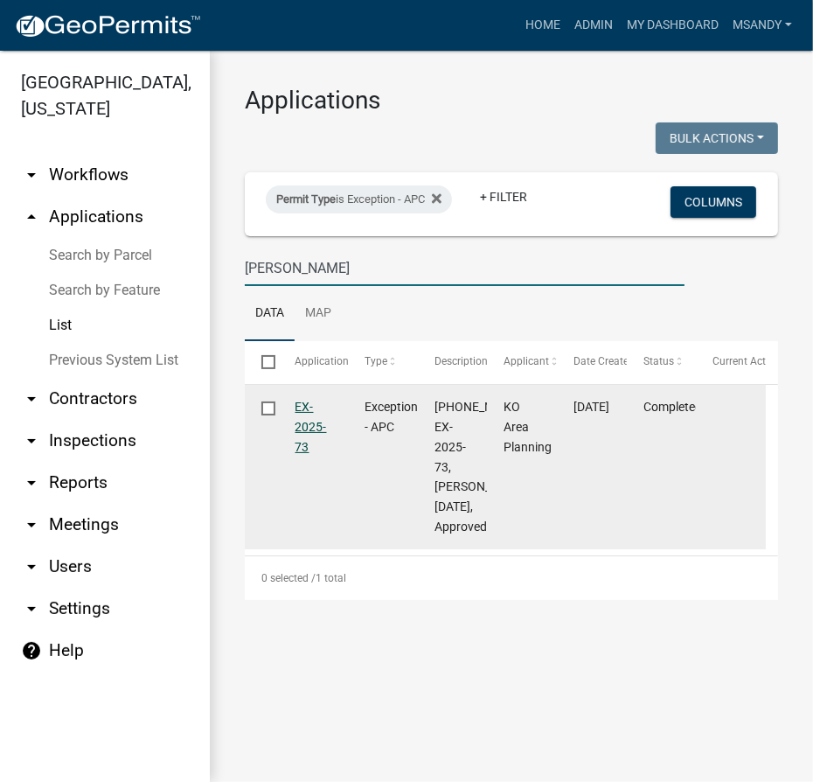
click at [308, 426] on link "EX-2025-73" at bounding box center [311, 427] width 31 height 54
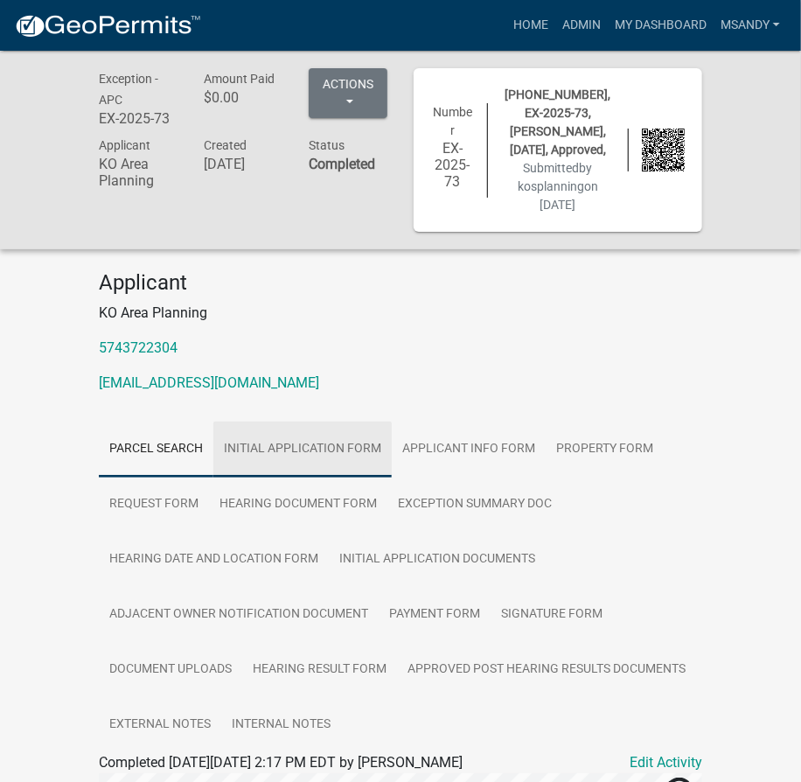
click at [325, 466] on link "Initial Application Form" at bounding box center [302, 450] width 178 height 56
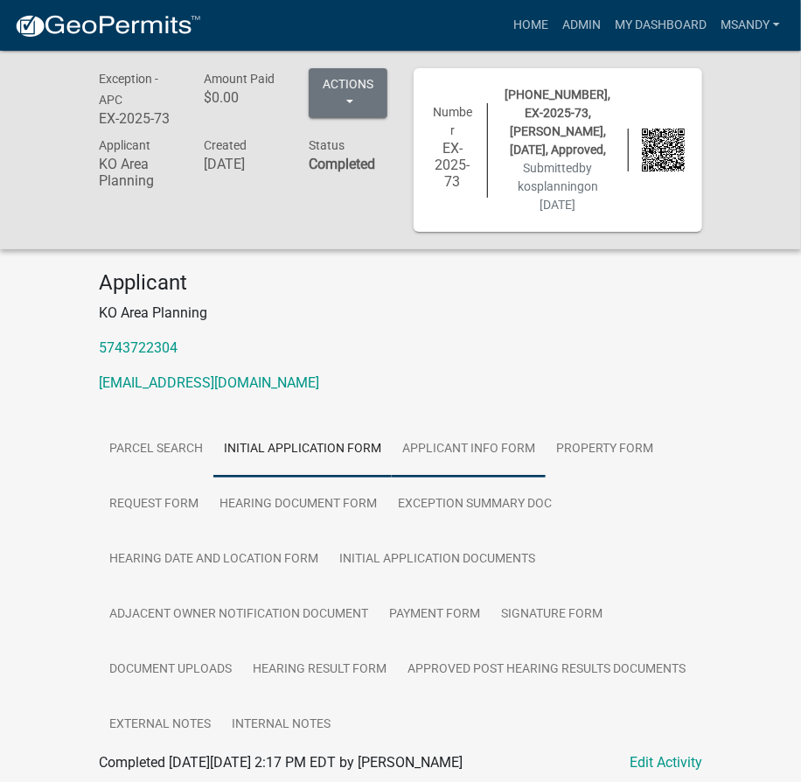
click at [439, 464] on link "Applicant Info Form" at bounding box center [469, 450] width 154 height 56
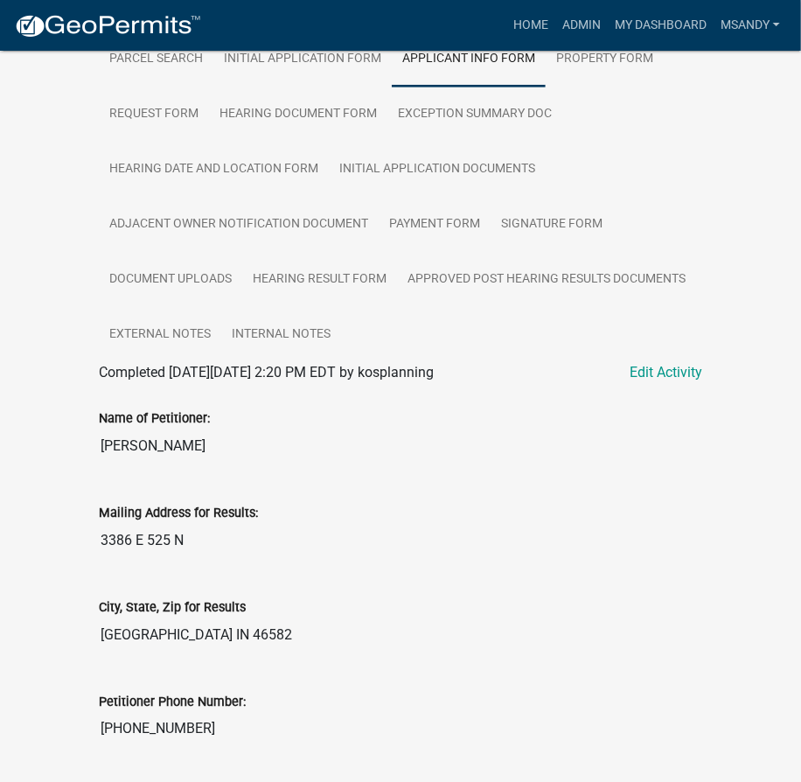
scroll to position [556, 0]
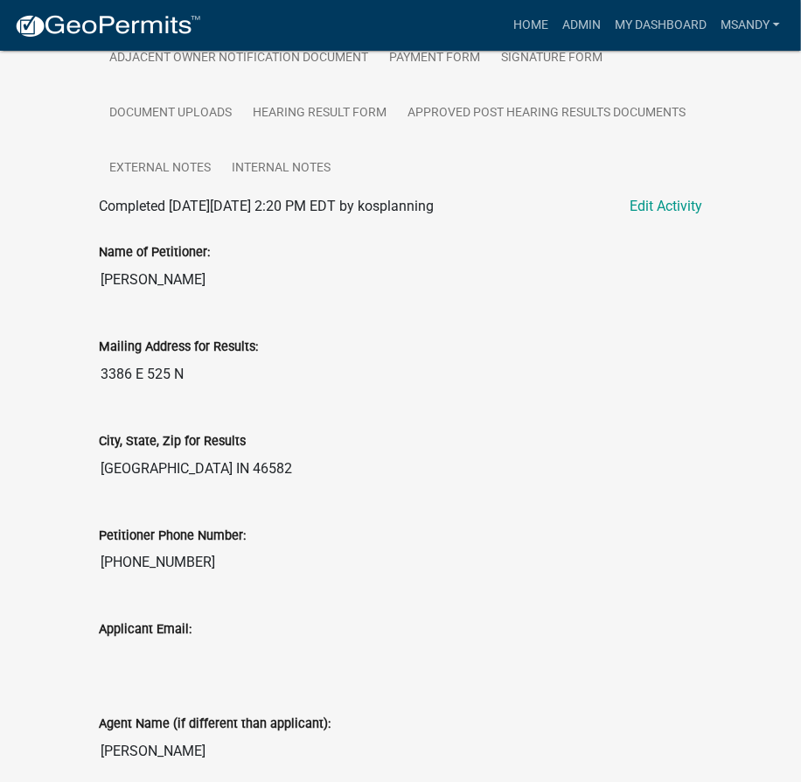
click at [410, 482] on input "[GEOGRAPHIC_DATA] IN 46582" at bounding box center [401, 468] width 604 height 35
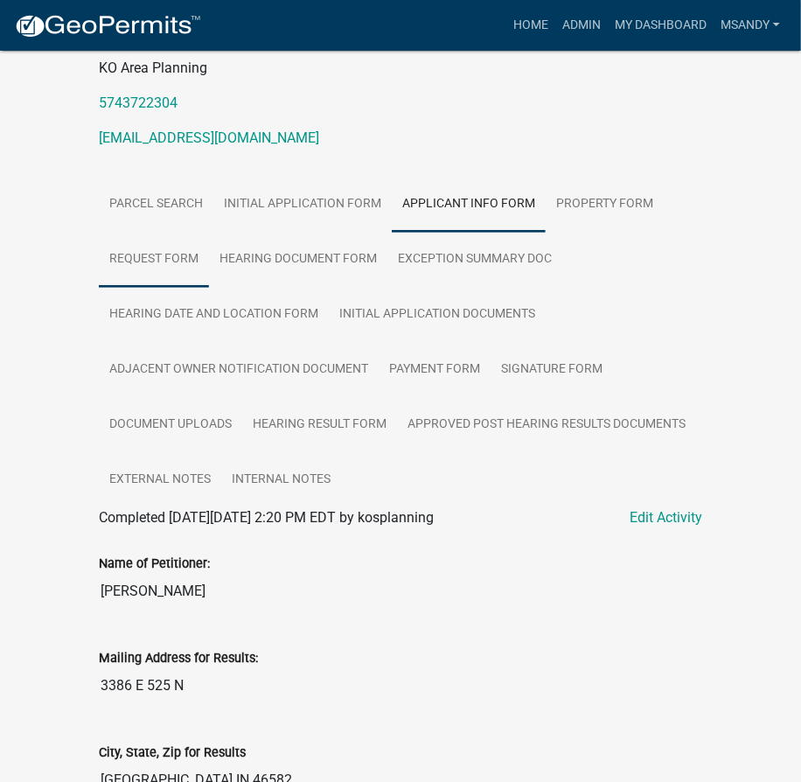
scroll to position [238, 0]
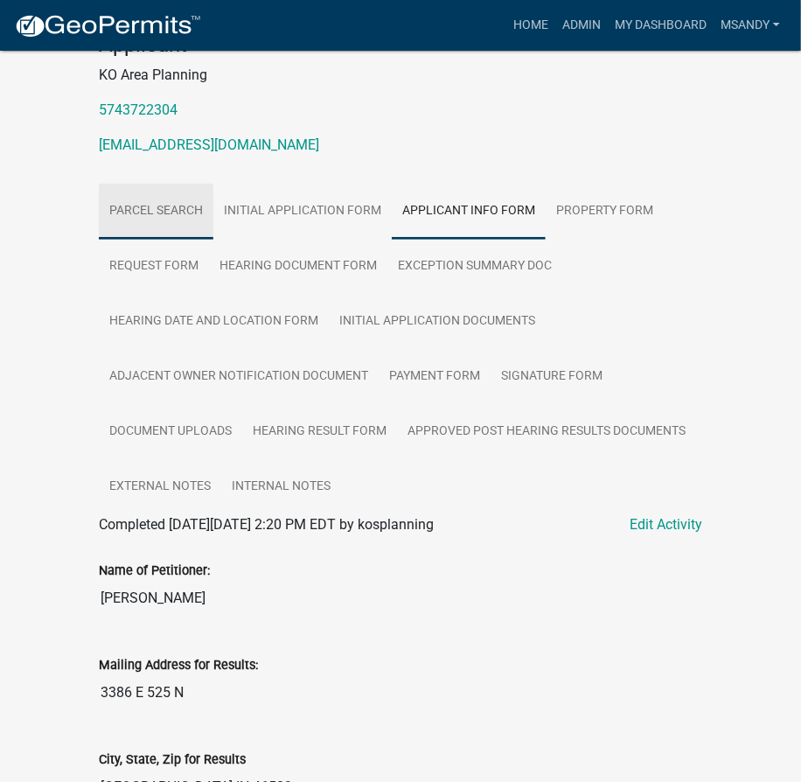
click at [197, 234] on link "Parcel search" at bounding box center [156, 212] width 115 height 56
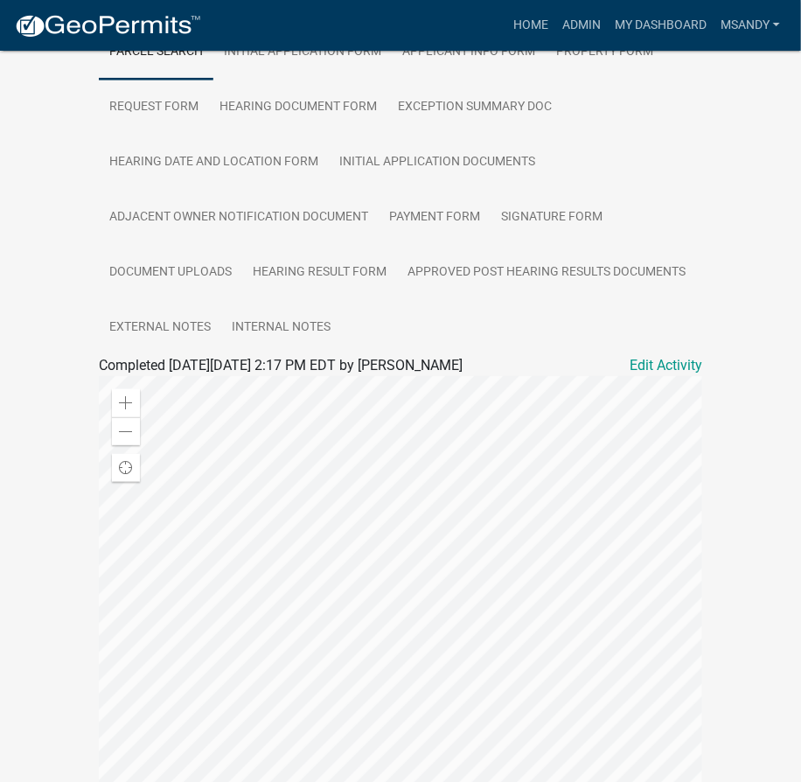
scroll to position [619, 0]
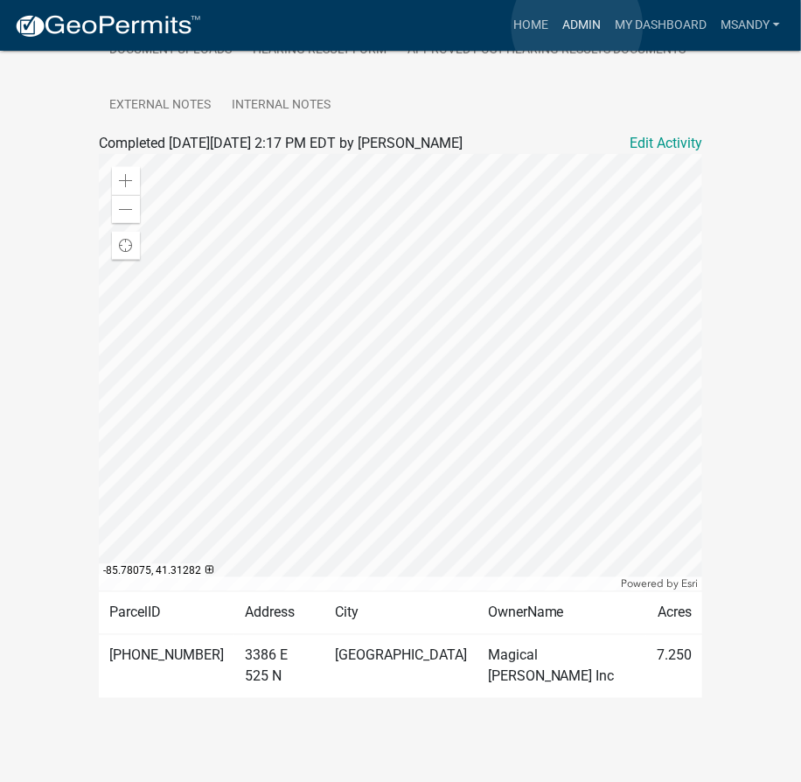
click at [577, 26] on link "Admin" at bounding box center [581, 25] width 52 height 33
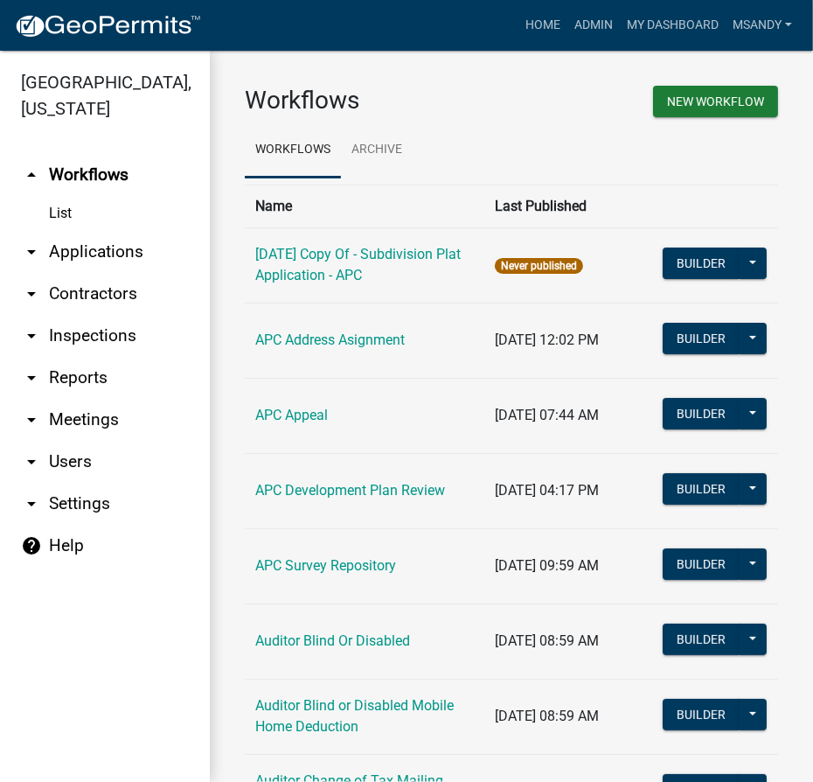
click at [85, 254] on link "arrow_drop_down Applications" at bounding box center [105, 252] width 210 height 42
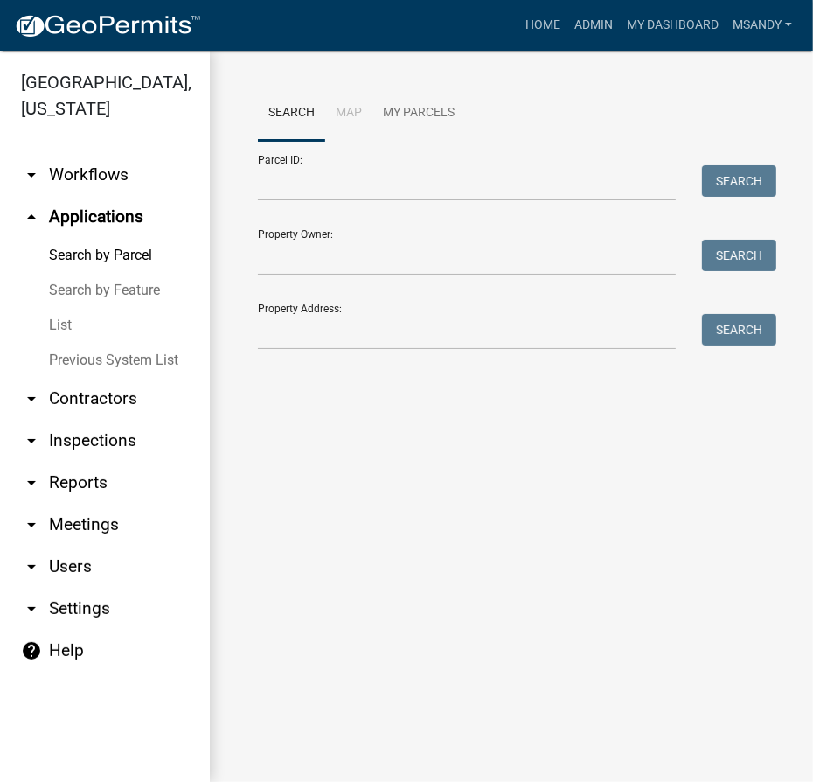
click at [393, 164] on div "Parcel ID: Search" at bounding box center [511, 171] width 507 height 60
click at [394, 191] on input "Parcel ID:" at bounding box center [467, 183] width 418 height 36
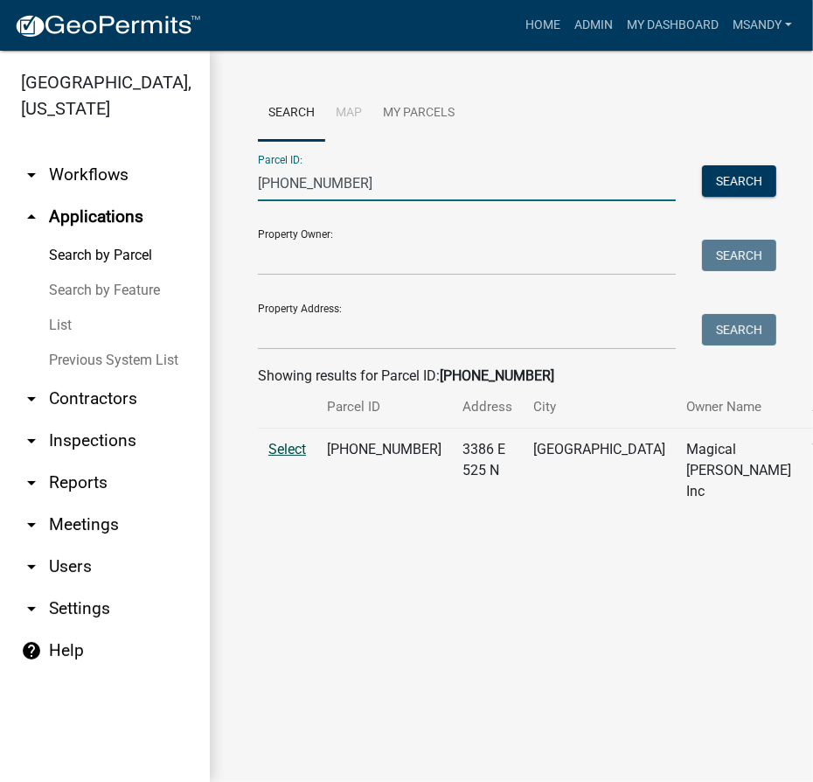
type input "[PHONE_NUMBER]"
click at [289, 457] on span "Select" at bounding box center [288, 449] width 38 height 17
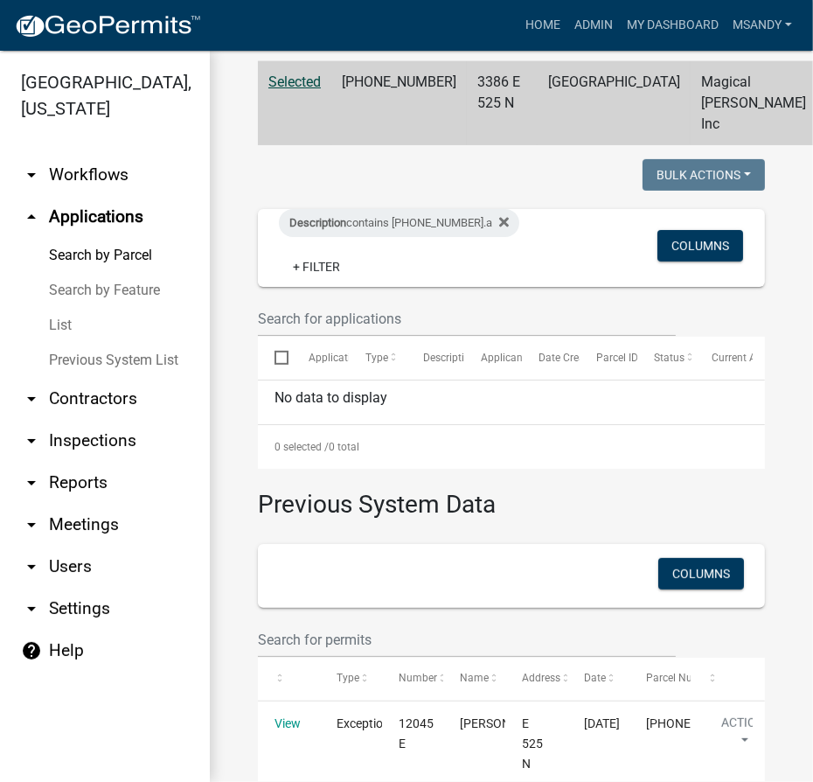
scroll to position [49, 0]
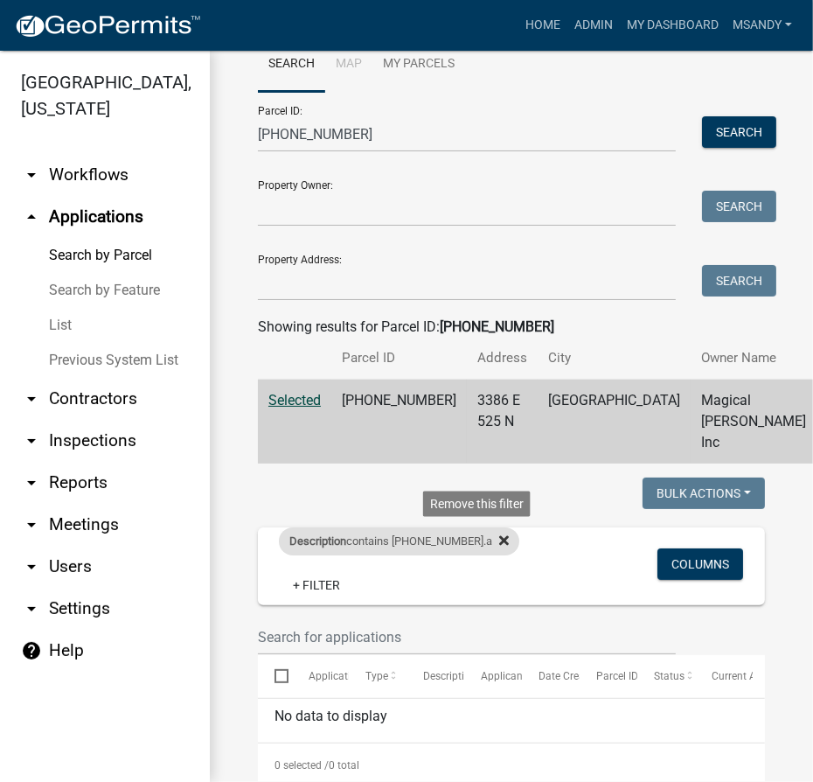
click at [499, 546] on icon at bounding box center [504, 541] width 10 height 10
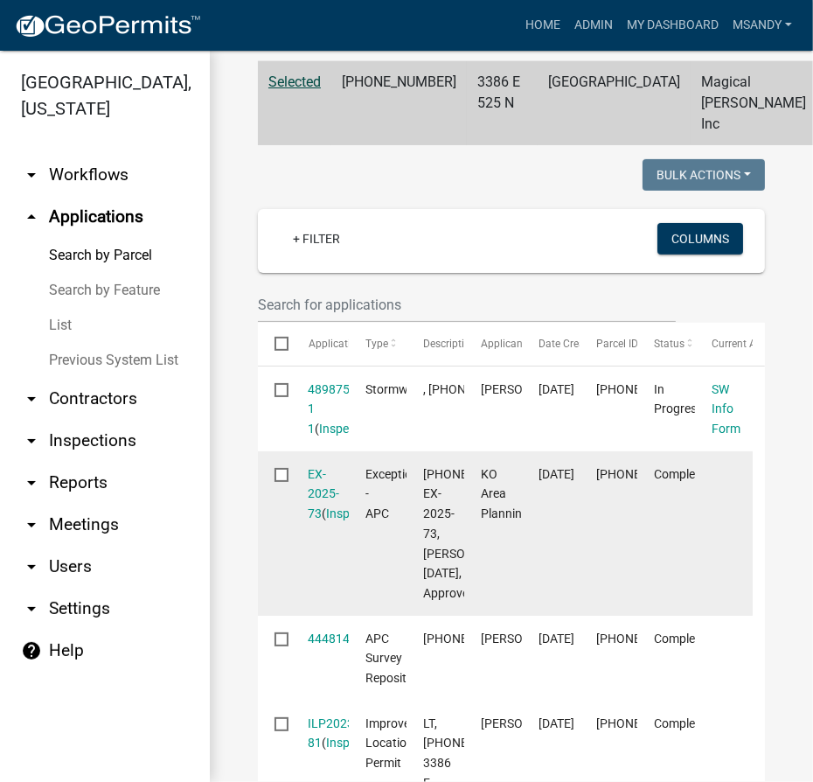
scroll to position [606, 0]
